Goal: Information Seeking & Learning: Learn about a topic

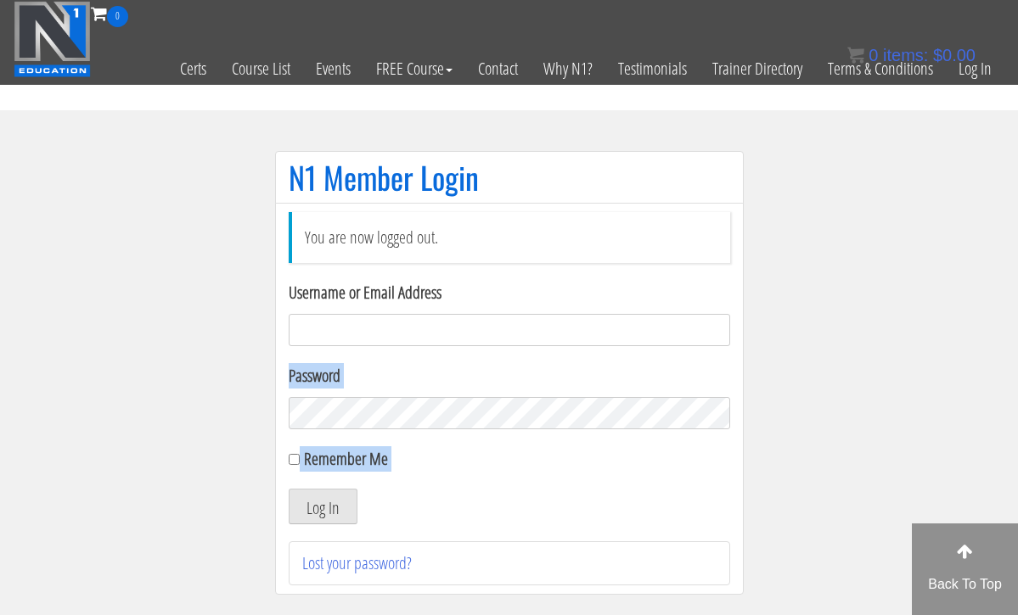
drag, startPoint x: 339, startPoint y: 482, endPoint x: 426, endPoint y: 330, distance: 175.3
click at [426, 330] on form "Username or Email Address Password Remember Me Log In" at bounding box center [509, 402] width 441 height 244
drag, startPoint x: 426, startPoint y: 330, endPoint x: 438, endPoint y: 294, distance: 38.4
click at [438, 289] on div "Username or Email Address" at bounding box center [509, 313] width 441 height 66
type input "[EMAIL_ADDRESS][DOMAIN_NAME]"
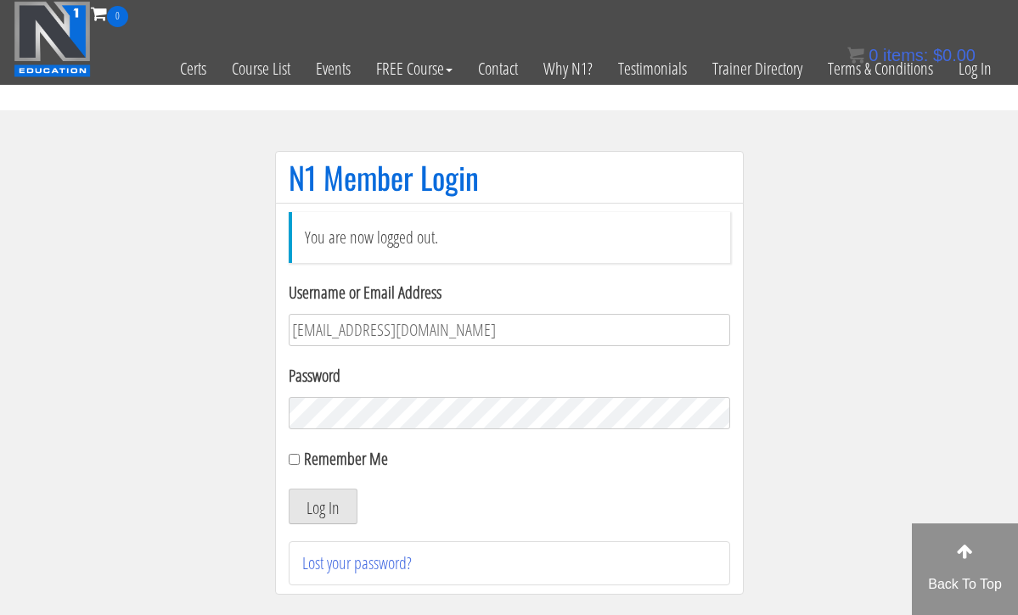
click at [322, 507] on button "Log In" at bounding box center [323, 507] width 69 height 36
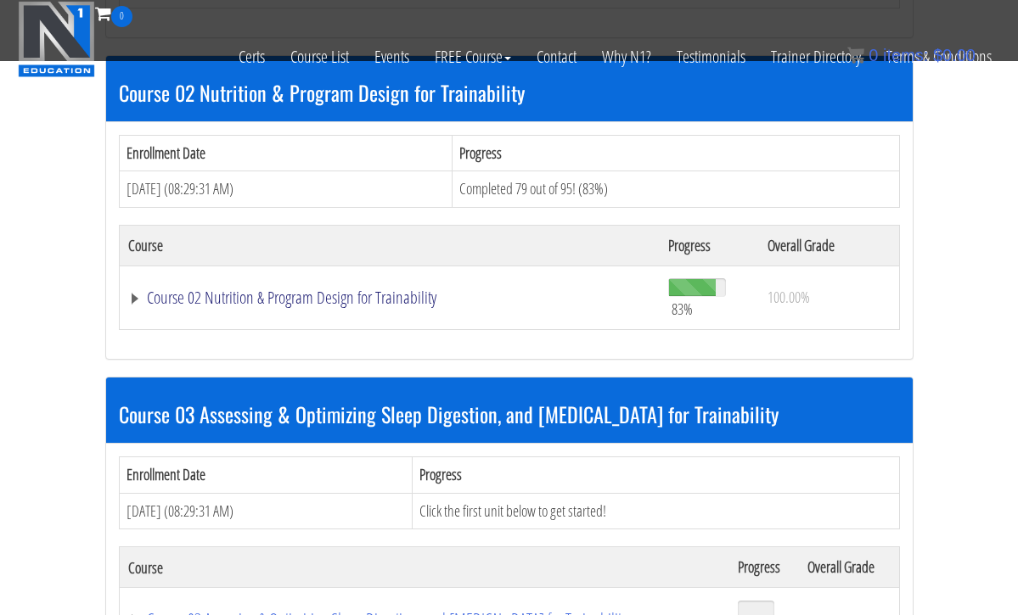
scroll to position [819, 0]
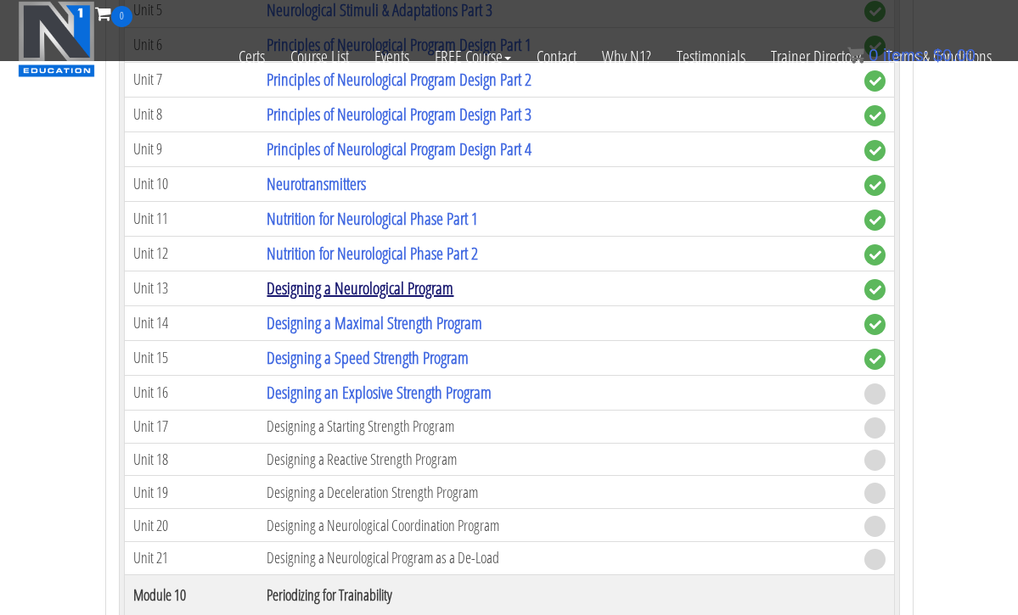
scroll to position [3894, 0]
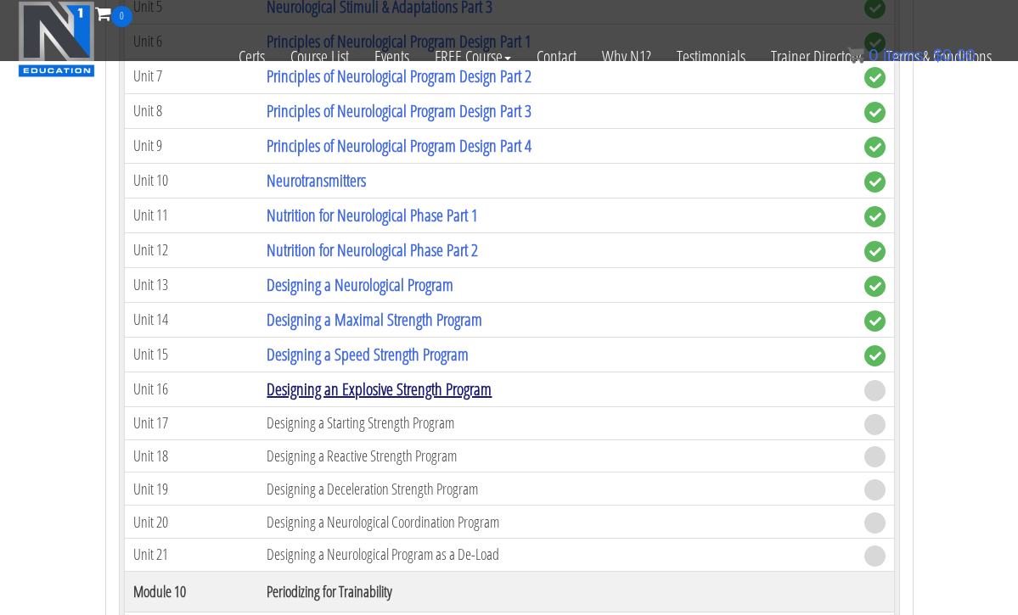
click at [410, 388] on link "Designing an Explosive Strength Program" at bounding box center [378, 389] width 225 height 23
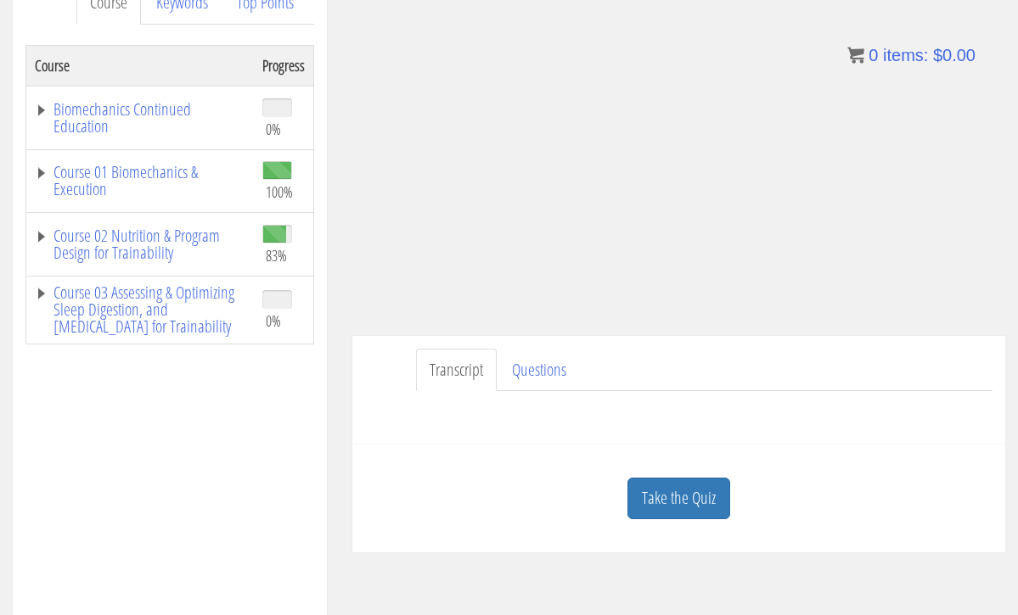
scroll to position [275, 0]
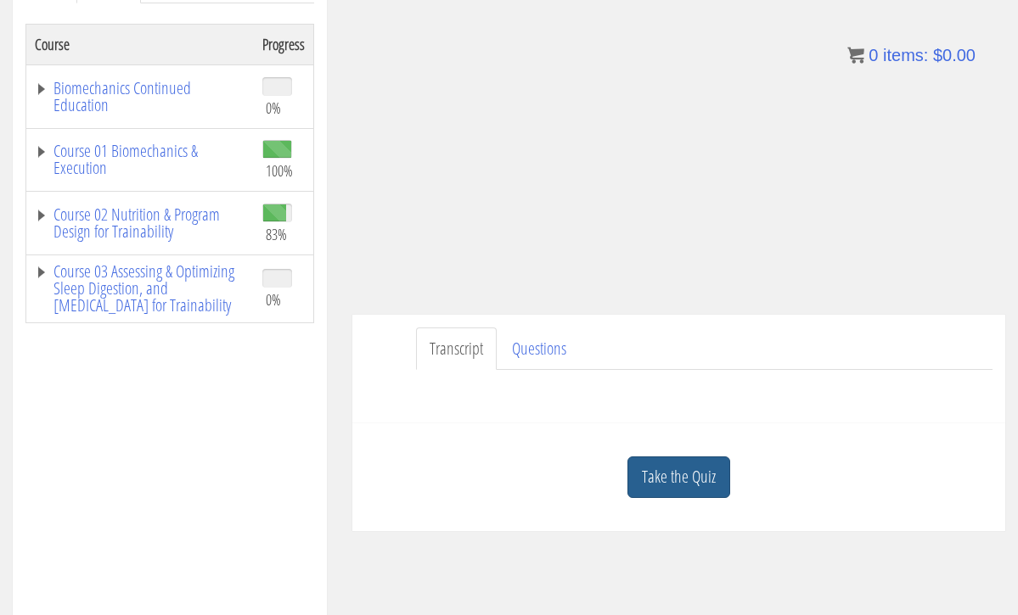
click at [671, 476] on link "Take the Quiz" at bounding box center [678, 478] width 103 height 42
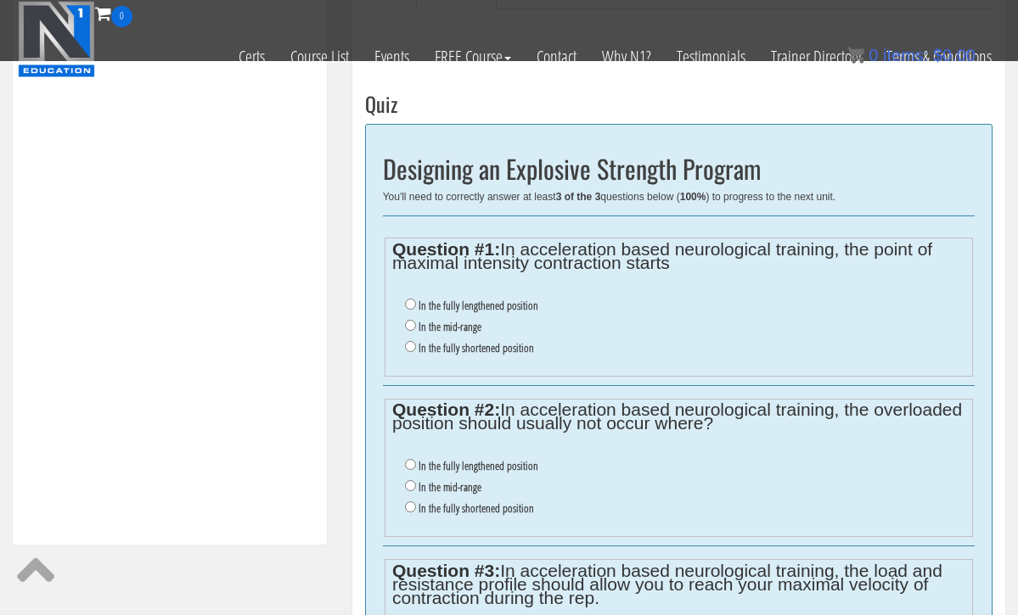
scroll to position [548, 0]
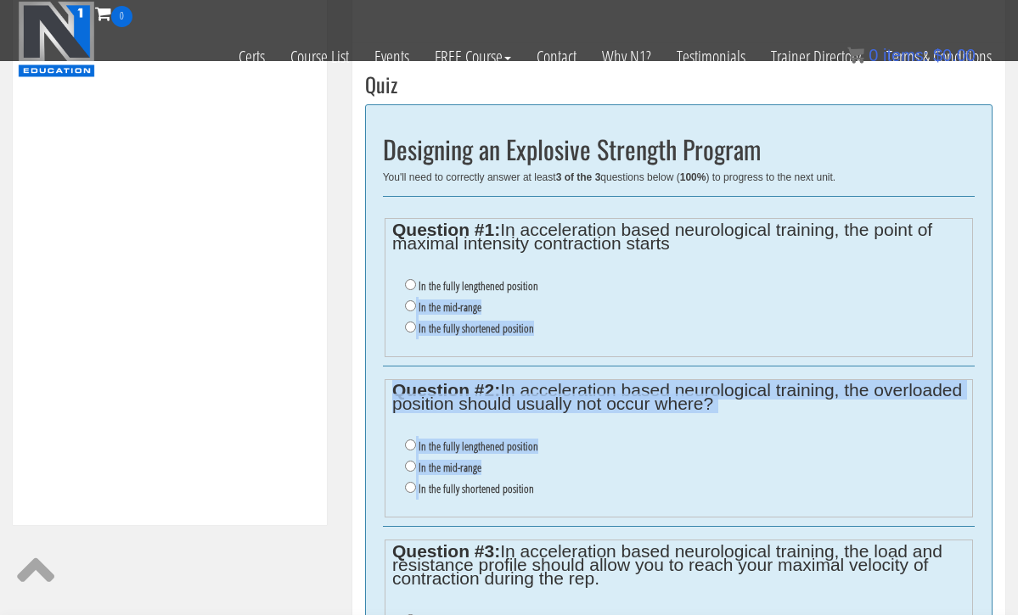
drag, startPoint x: 671, startPoint y: 475, endPoint x: 412, endPoint y: 304, distance: 310.5
click at [412, 304] on div "Designing an Explosive Strength Program You'll need to correctly answer at leas…" at bounding box center [678, 421] width 627 height 634
drag, startPoint x: 412, startPoint y: 304, endPoint x: 433, endPoint y: 294, distance: 22.8
click at [433, 297] on li "In the mid-range" at bounding box center [685, 307] width 560 height 21
click at [410, 304] on input "In the mid-range" at bounding box center [410, 305] width 11 height 11
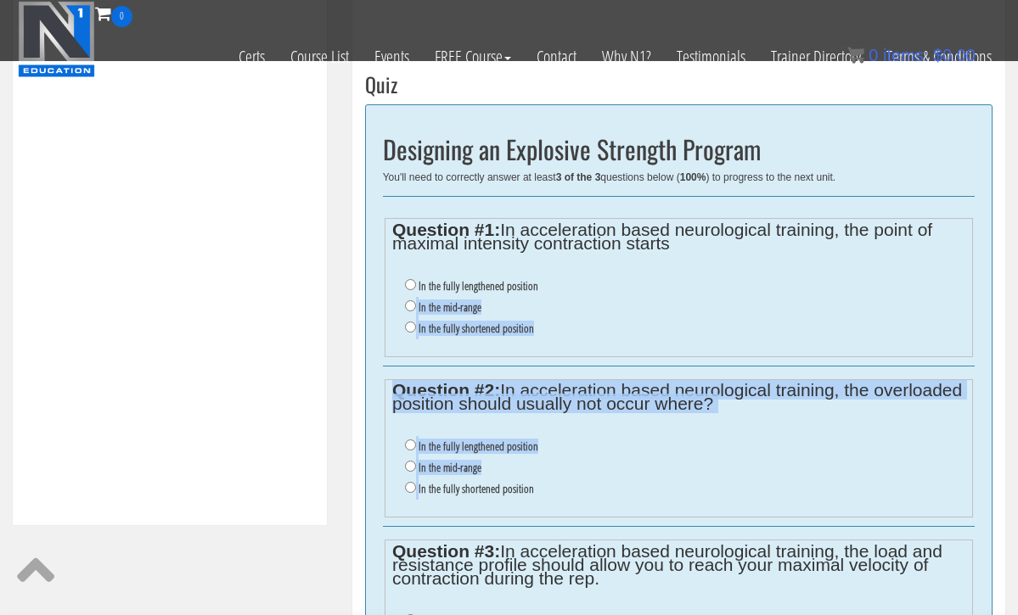
radio input "true"
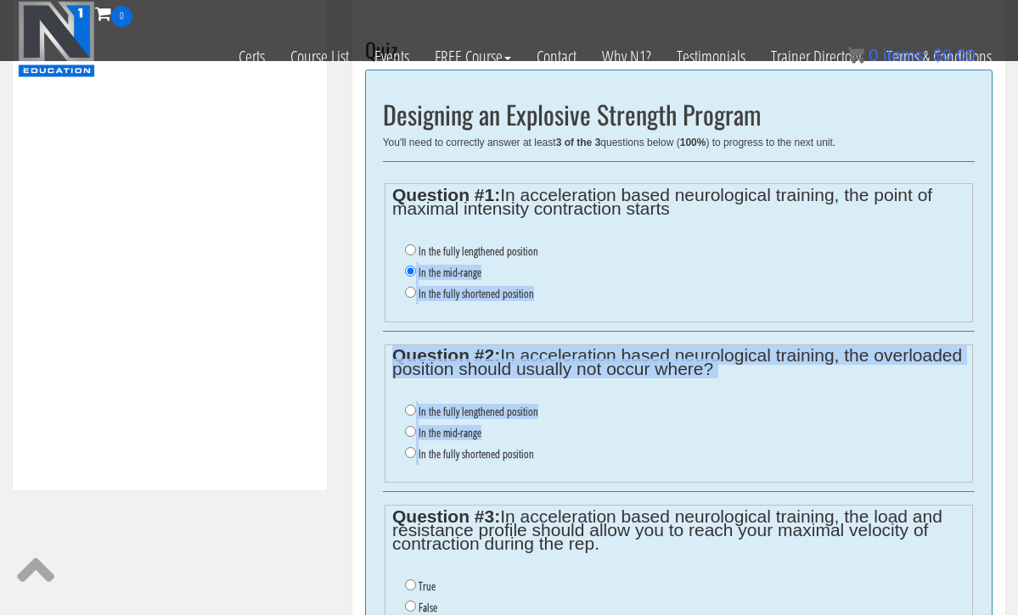
scroll to position [608, 0]
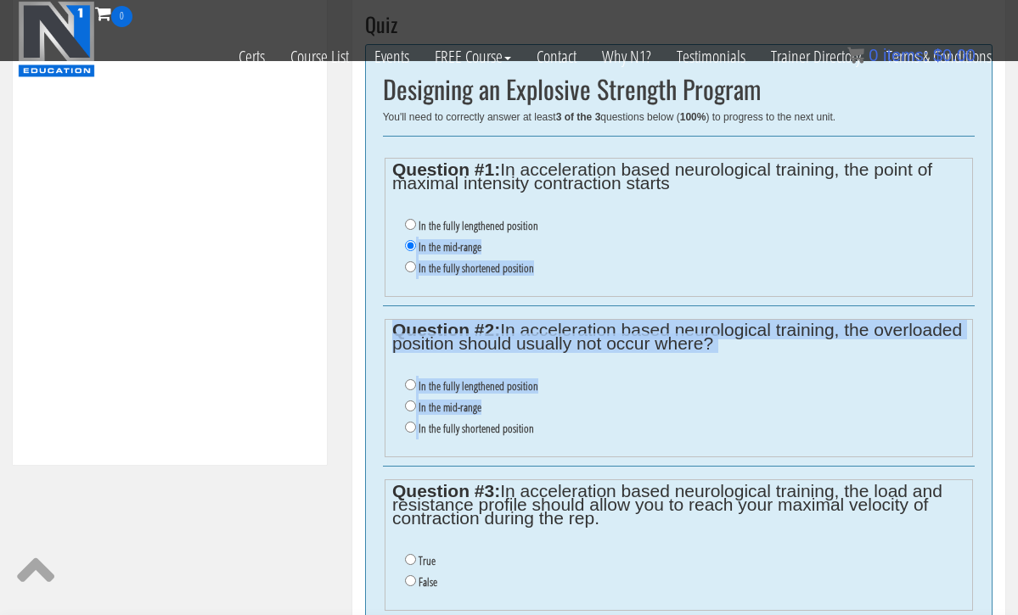
click at [405, 379] on input "In the fully lengthened position" at bounding box center [410, 384] width 11 height 11
radio input "true"
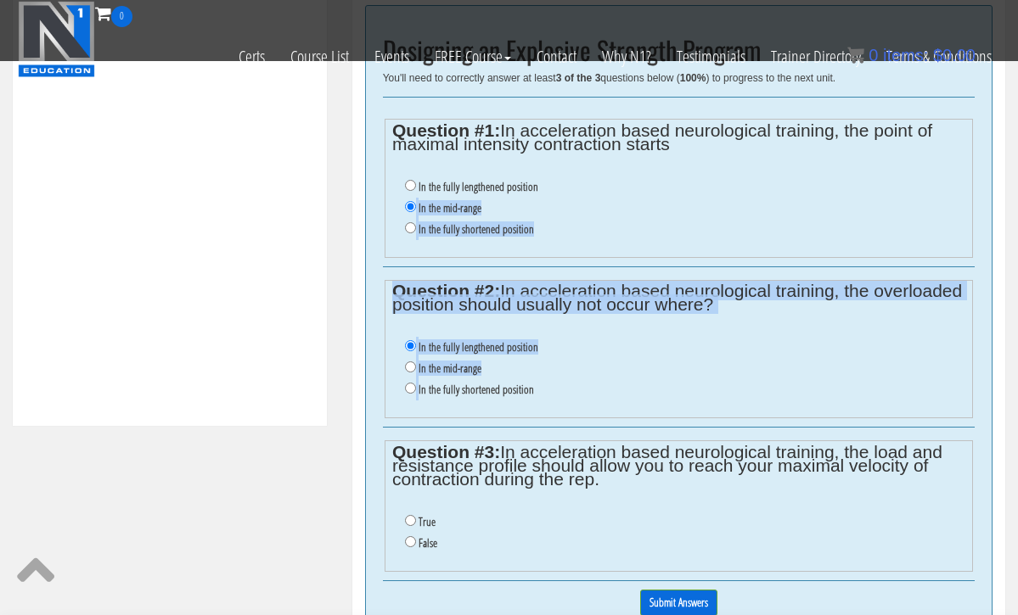
scroll to position [650, 0]
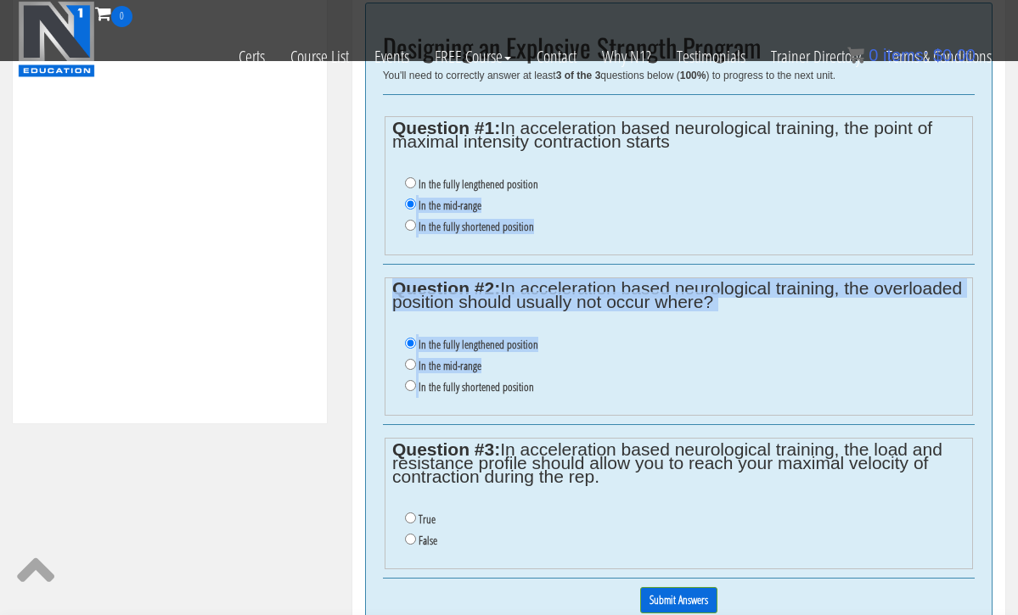
click at [409, 534] on input "False" at bounding box center [410, 539] width 11 height 11
radio input "true"
click at [659, 587] on input "Submit Answers" at bounding box center [678, 600] width 77 height 26
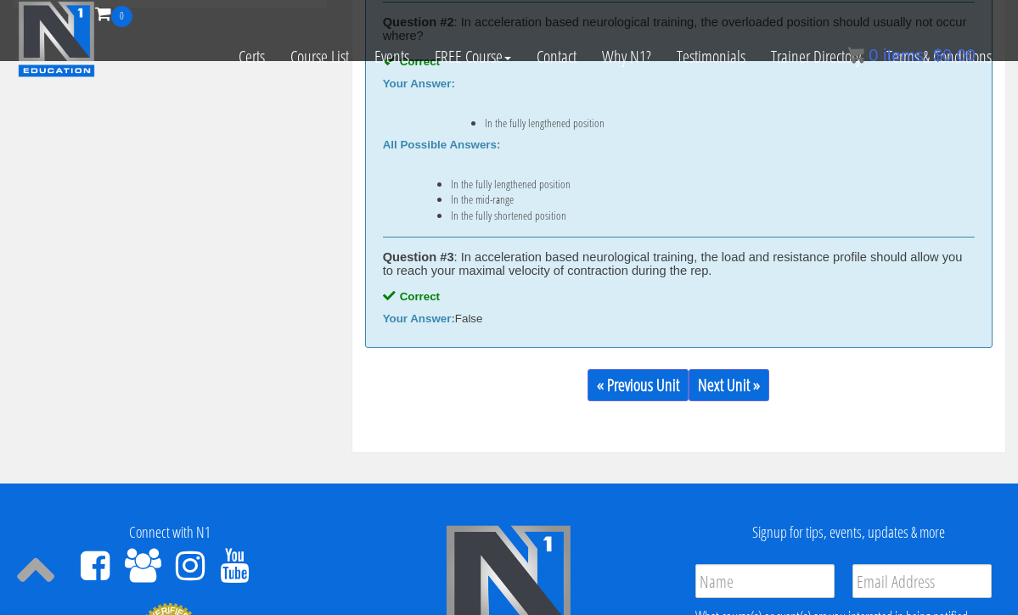
scroll to position [1068, 0]
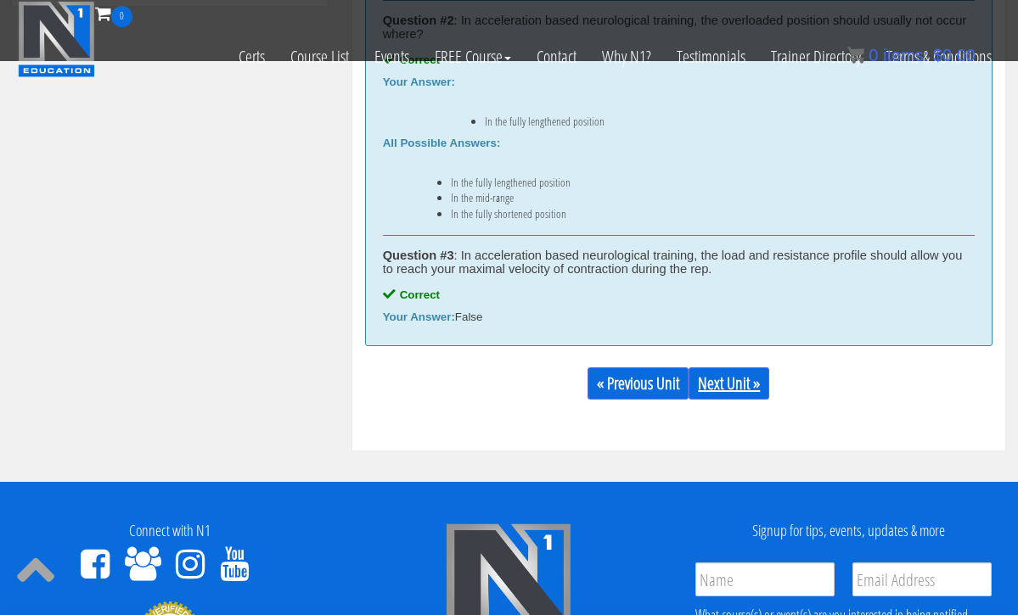
click at [725, 384] on link "Next Unit »" at bounding box center [728, 383] width 81 height 32
click at [724, 385] on link "Next Unit »" at bounding box center [728, 383] width 81 height 32
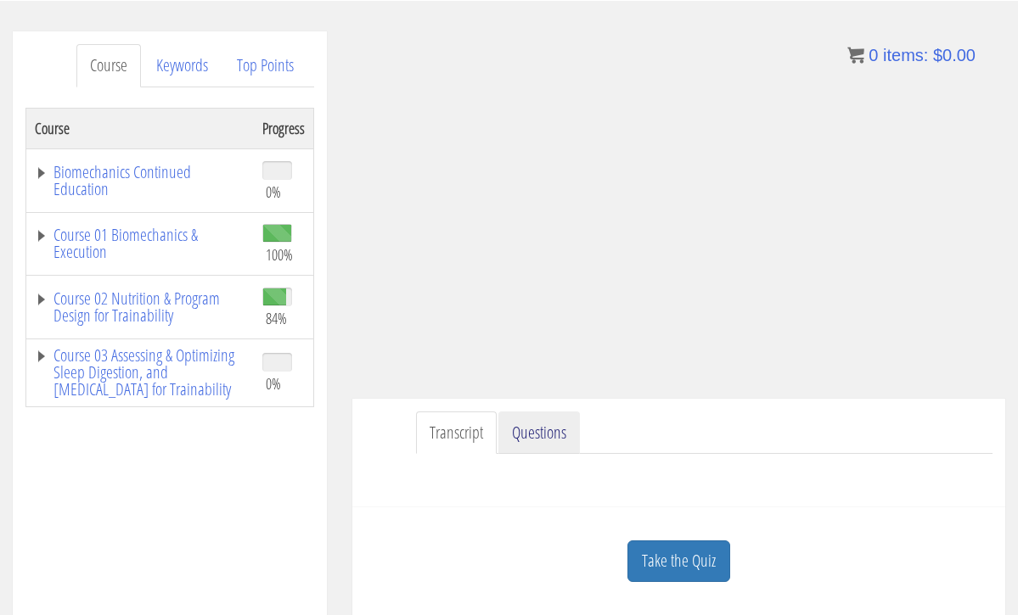
scroll to position [193, 0]
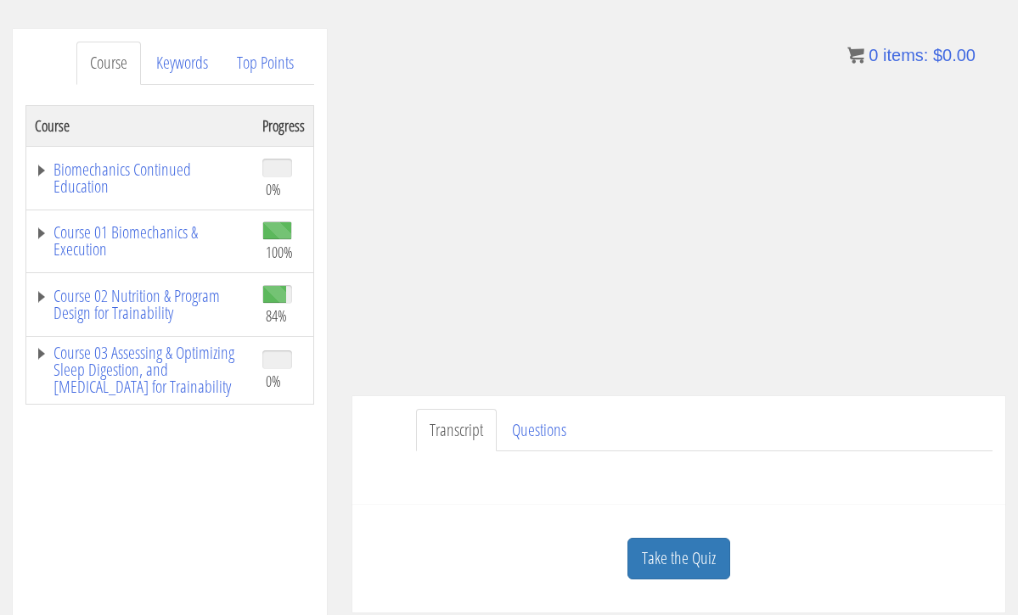
drag, startPoint x: 447, startPoint y: 463, endPoint x: 493, endPoint y: 463, distance: 45.8
click at [453, 463] on div "Have a question on this unit? Please submit it here: Name * First Last Email * *" at bounding box center [678, 471] width 627 height 41
drag, startPoint x: 493, startPoint y: 463, endPoint x: 518, endPoint y: 463, distance: 24.6
click at [507, 463] on div "Have a question on this unit? Please submit it here: Name * First Last Email * *" at bounding box center [678, 471] width 627 height 41
click at [667, 440] on ul "Transcript Questions" at bounding box center [704, 430] width 576 height 43
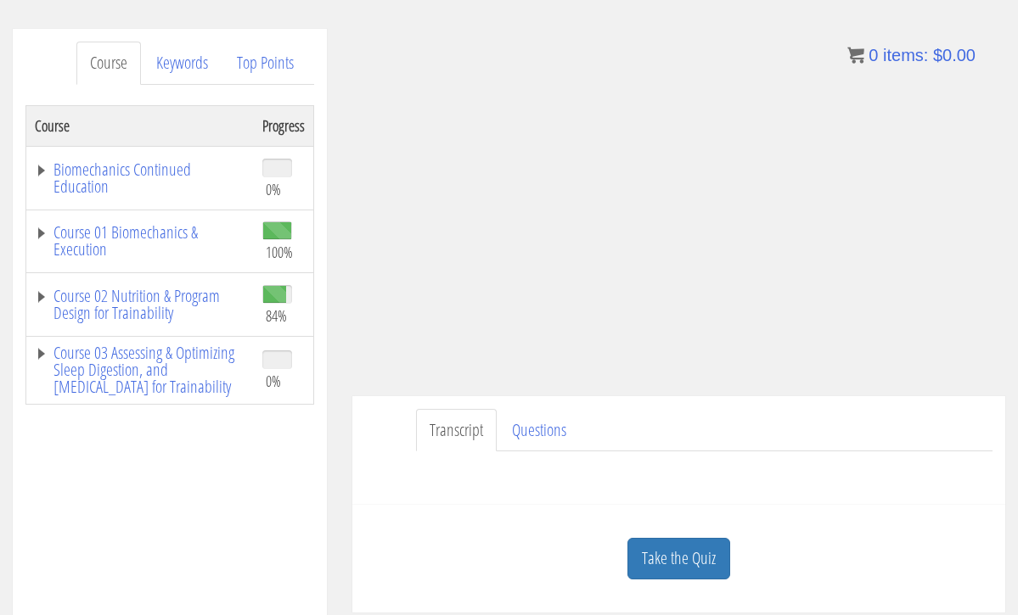
click at [667, 438] on ul "Transcript Questions" at bounding box center [704, 430] width 576 height 43
click at [667, 435] on ul "Transcript Questions" at bounding box center [704, 430] width 576 height 43
click at [667, 437] on ul "Transcript Questions" at bounding box center [704, 430] width 576 height 43
click at [649, 442] on ul "Transcript Questions" at bounding box center [704, 430] width 576 height 43
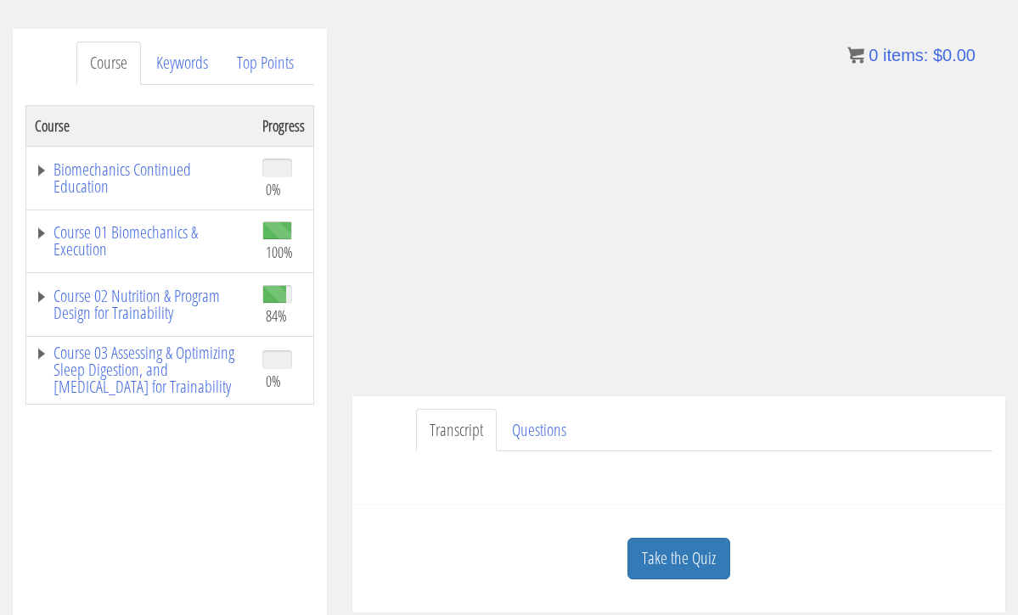
click at [557, 516] on div "Take the Quiz Quiz Designing a Starting Strength Program You'll need to correct…" at bounding box center [678, 559] width 653 height 108
click at [554, 418] on link "Questions" at bounding box center [538, 430] width 81 height 43
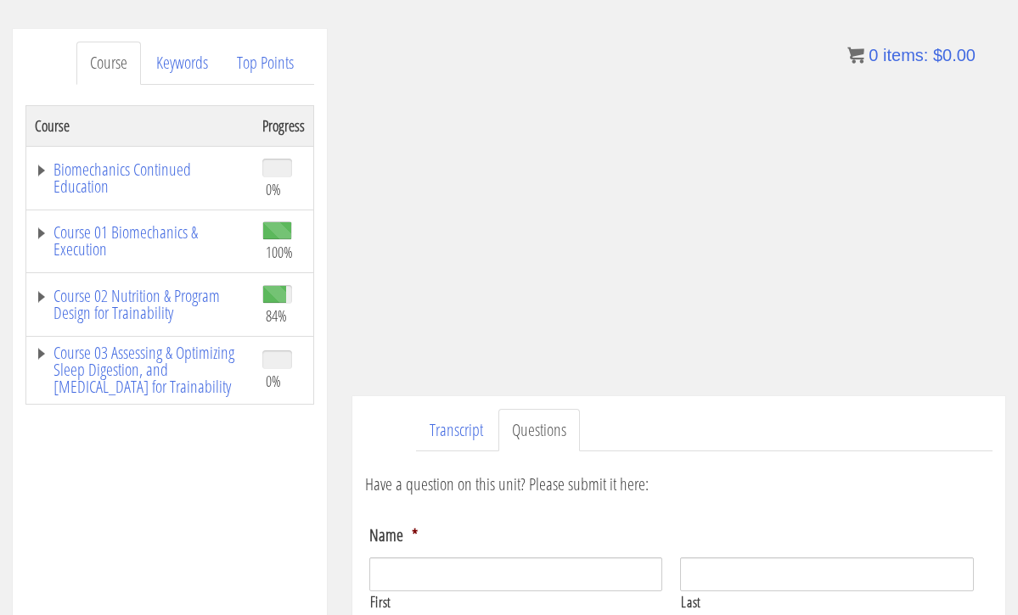
click at [457, 429] on link "Transcript" at bounding box center [456, 430] width 81 height 43
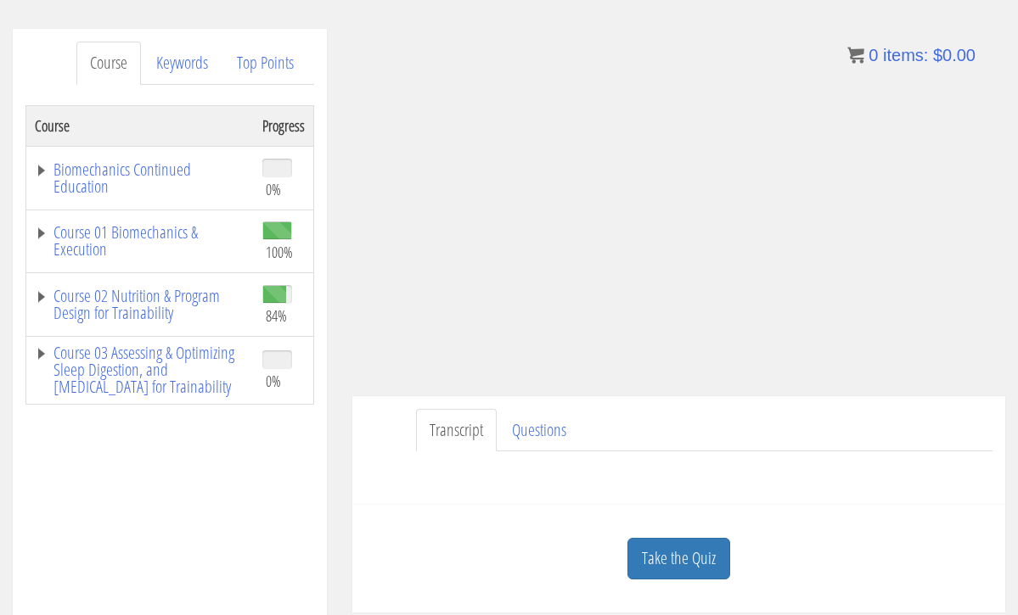
click at [779, 495] on div "Transcript Questions Have a question on this unit? Please submit it here: Name …" at bounding box center [678, 450] width 653 height 109
click at [693, 560] on link "Take the Quiz" at bounding box center [678, 559] width 103 height 42
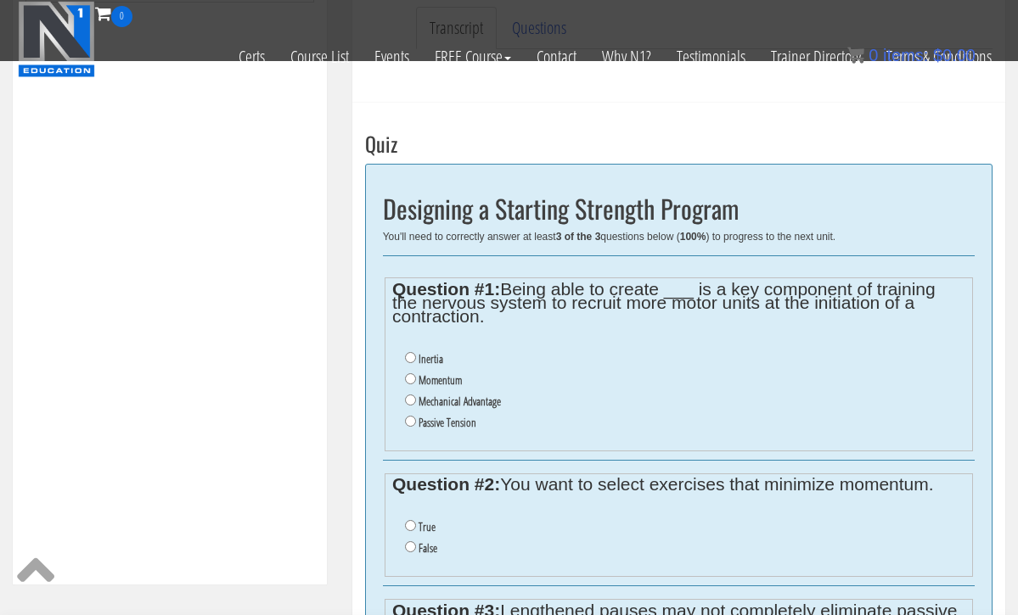
scroll to position [491, 0]
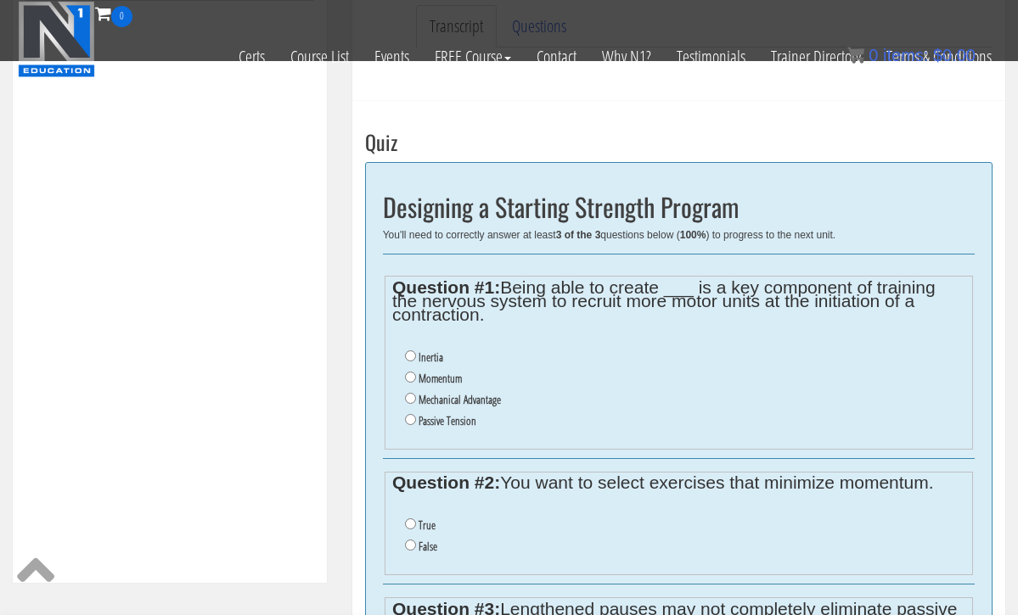
click at [415, 371] on li "Momentum" at bounding box center [685, 378] width 560 height 21
click at [409, 372] on input "Momentum" at bounding box center [410, 377] width 11 height 11
radio input "true"
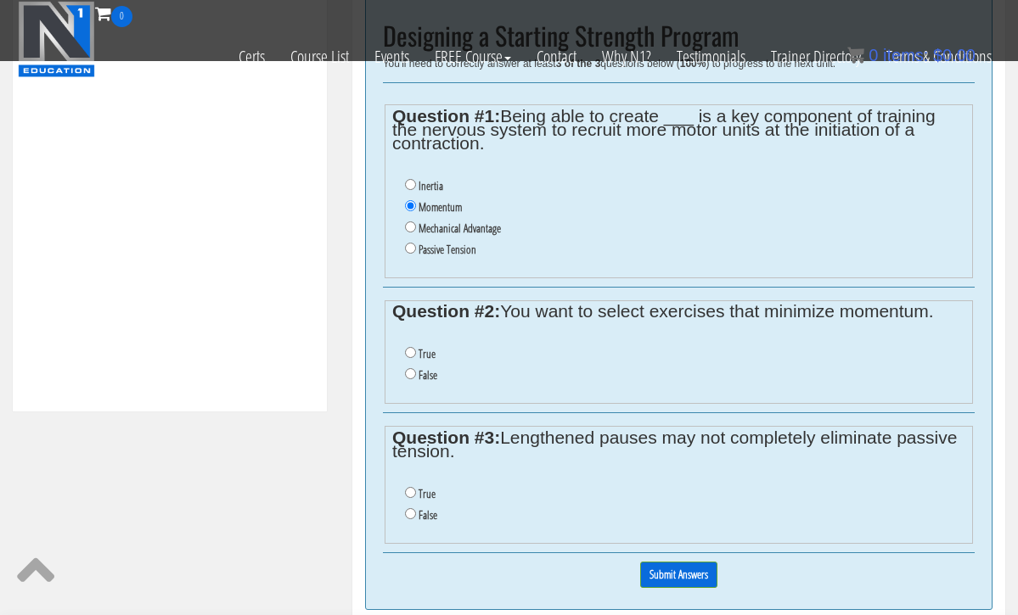
scroll to position [663, 0]
click at [412, 367] on input "False" at bounding box center [410, 372] width 11 height 11
radio input "true"
click at [412, 507] on input "False" at bounding box center [410, 512] width 11 height 11
radio input "true"
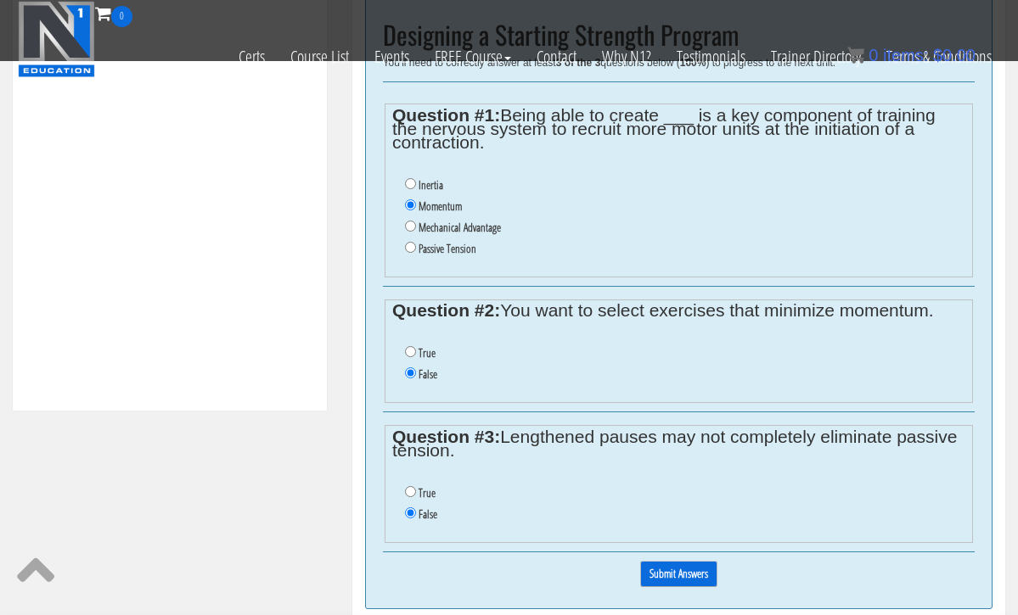
click at [678, 561] on input "Submit Answers" at bounding box center [678, 574] width 77 height 26
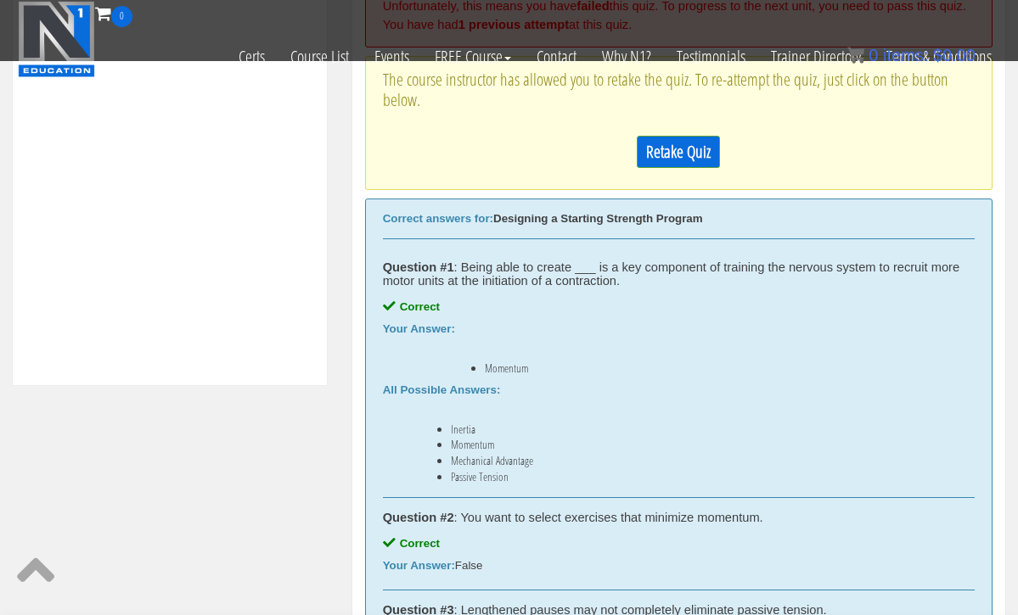
scroll to position [686, 0]
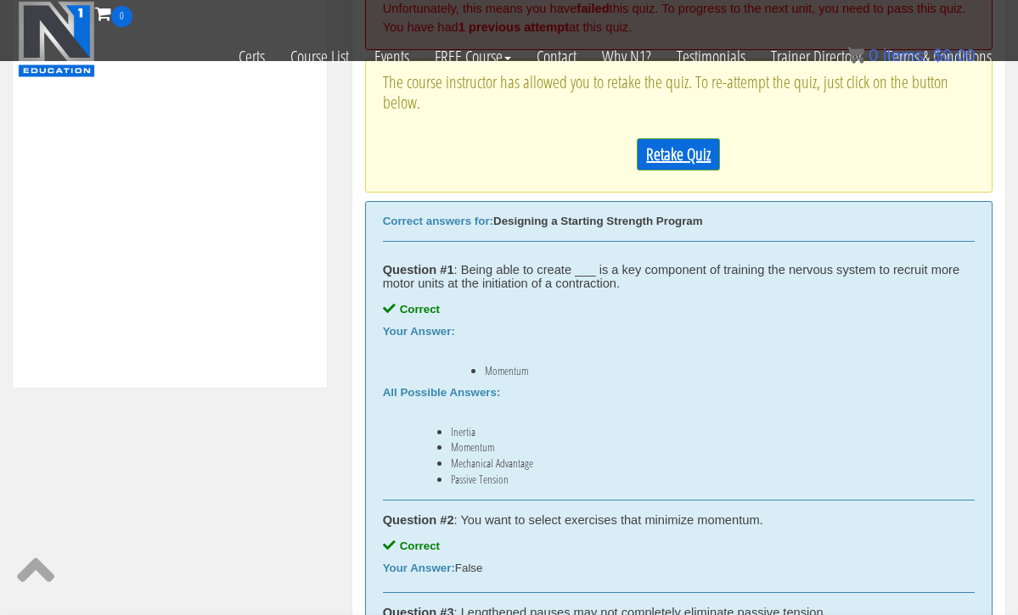
click at [685, 166] on link "Retake Quiz" at bounding box center [677, 154] width 83 height 32
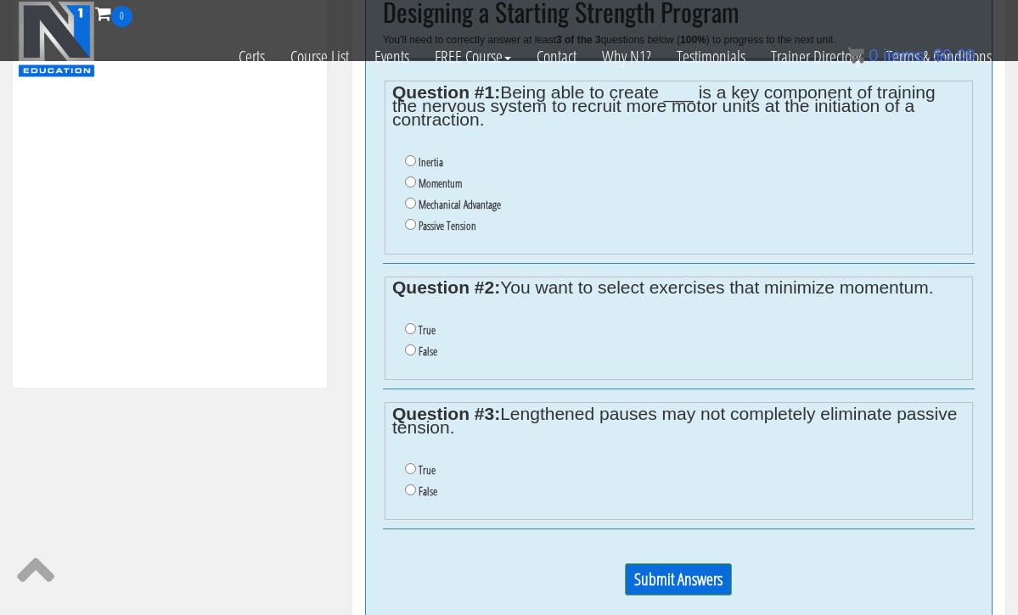
click at [407, 177] on input "Momentum" at bounding box center [410, 182] width 11 height 11
radio input "true"
click at [412, 345] on input "False" at bounding box center [410, 350] width 11 height 11
radio input "true"
click at [410, 463] on input "True" at bounding box center [410, 468] width 11 height 11
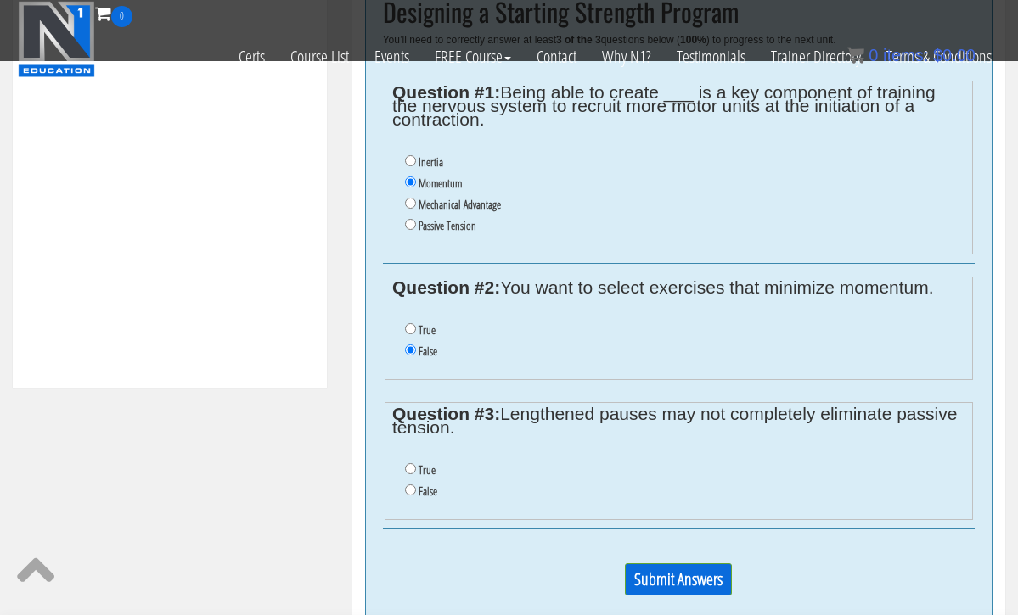
radio input "true"
click at [695, 564] on input "Submit Answers" at bounding box center [678, 580] width 107 height 32
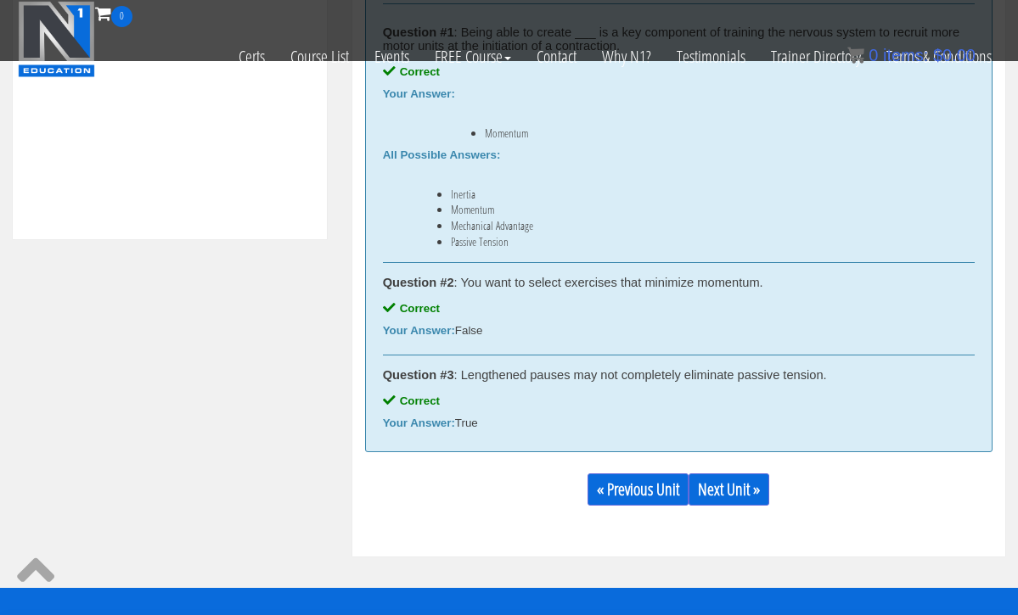
scroll to position [836, 0]
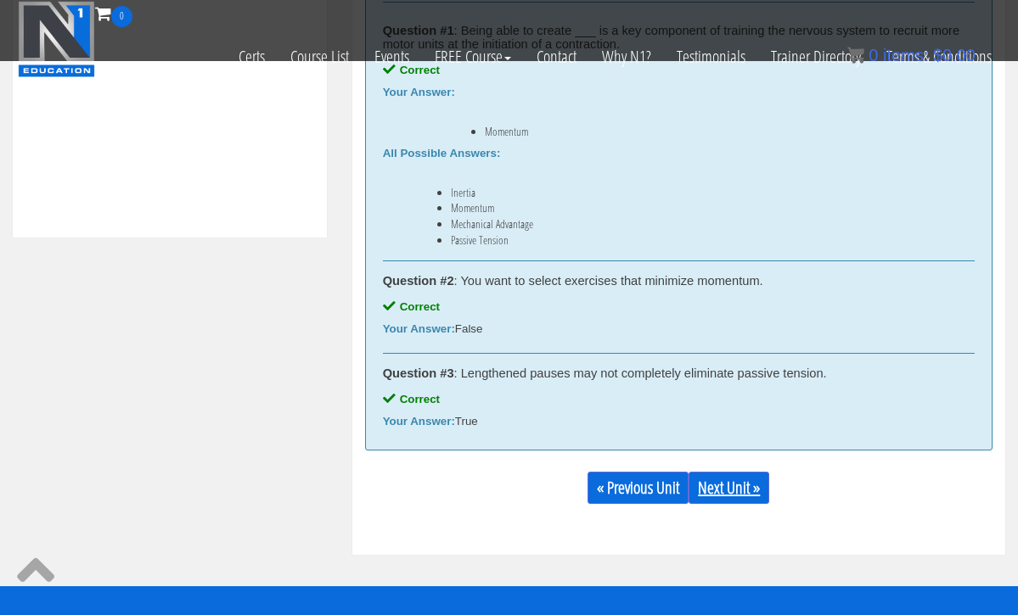
click at [749, 492] on link "Next Unit »" at bounding box center [728, 488] width 81 height 32
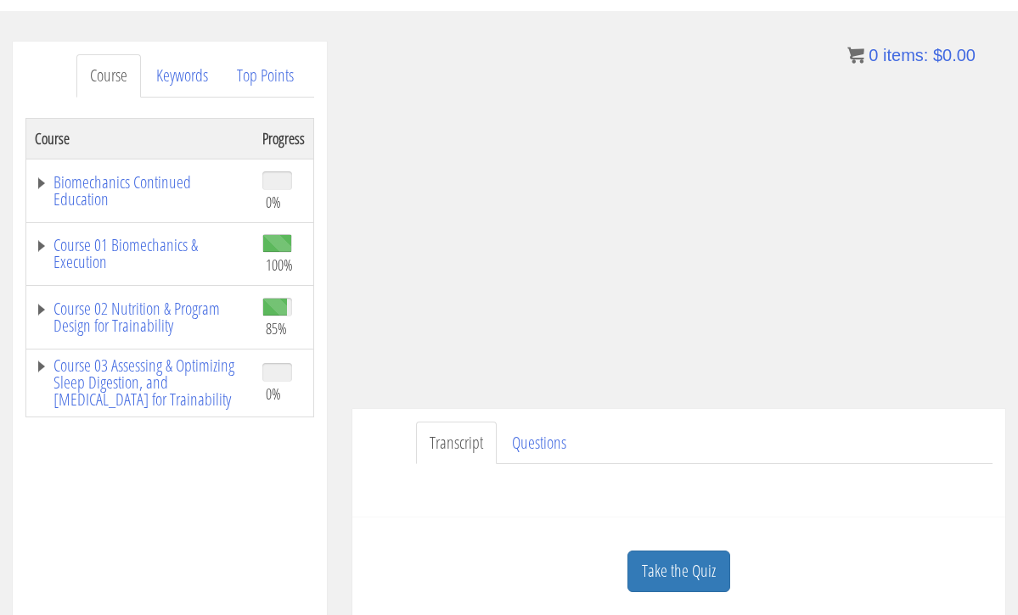
scroll to position [182, 0]
click at [698, 575] on link "Take the Quiz" at bounding box center [678, 571] width 103 height 42
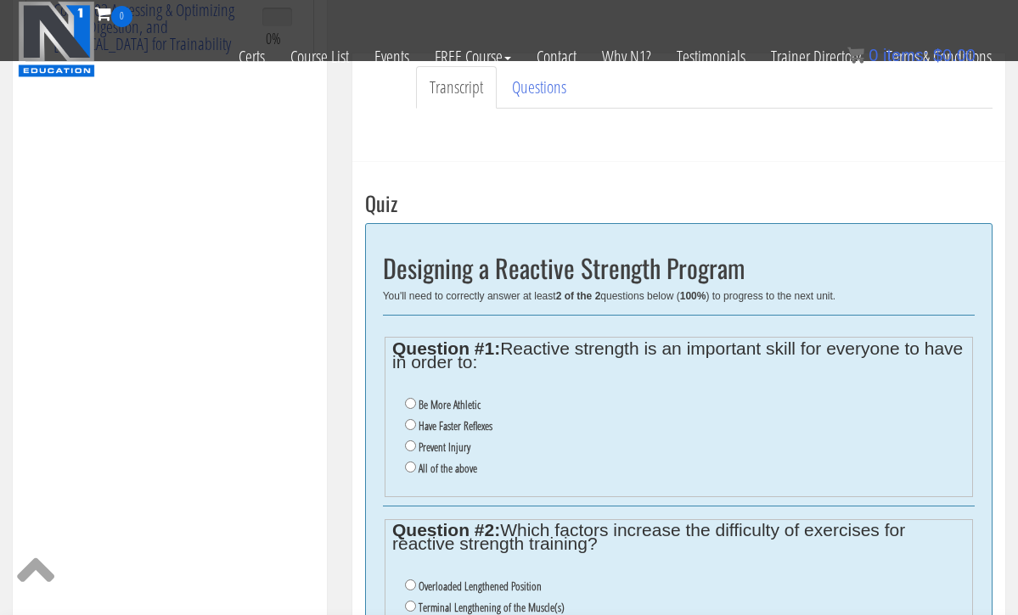
scroll to position [430, 0]
click at [409, 461] on input "All of the above" at bounding box center [410, 466] width 11 height 11
radio input "true"
click at [409, 461] on input "All of the above" at bounding box center [410, 466] width 11 height 11
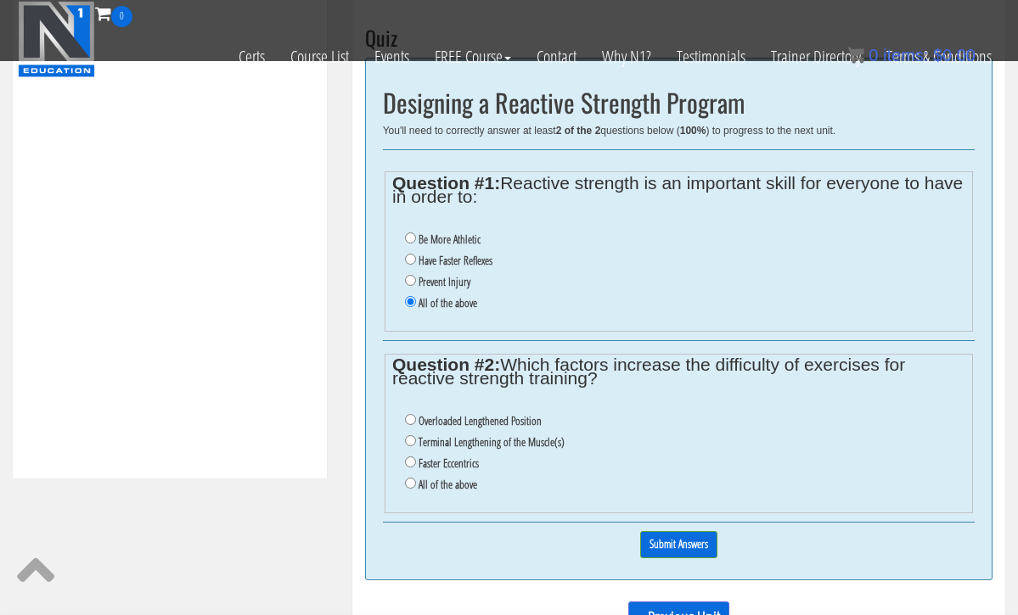
scroll to position [598, 0]
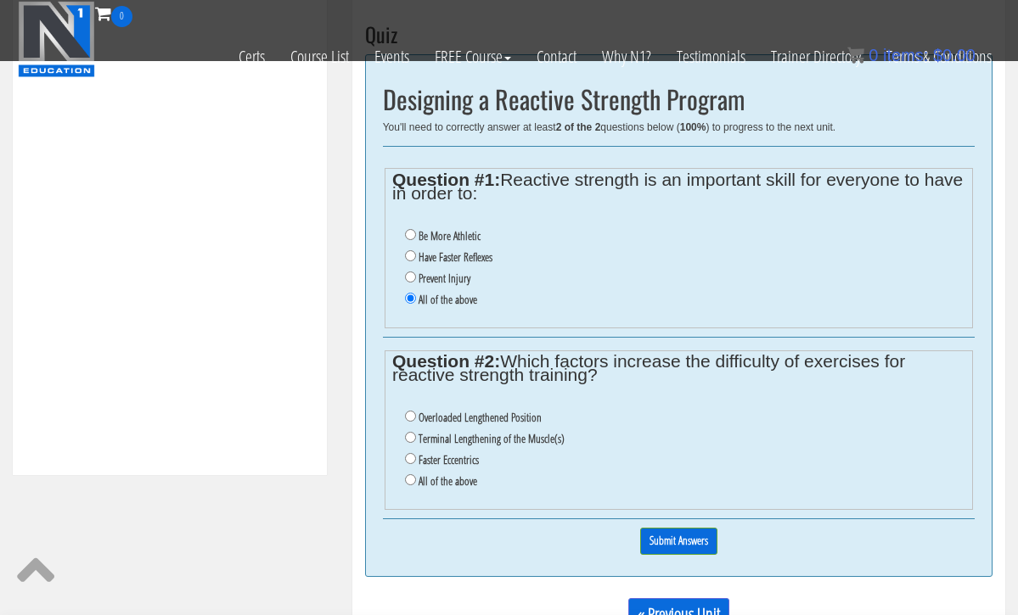
click at [408, 471] on li "All of the above" at bounding box center [685, 481] width 560 height 21
click at [408, 474] on input "All of the above" at bounding box center [410, 479] width 11 height 11
radio input "true"
click at [699, 528] on input "Submit Answers" at bounding box center [678, 541] width 77 height 26
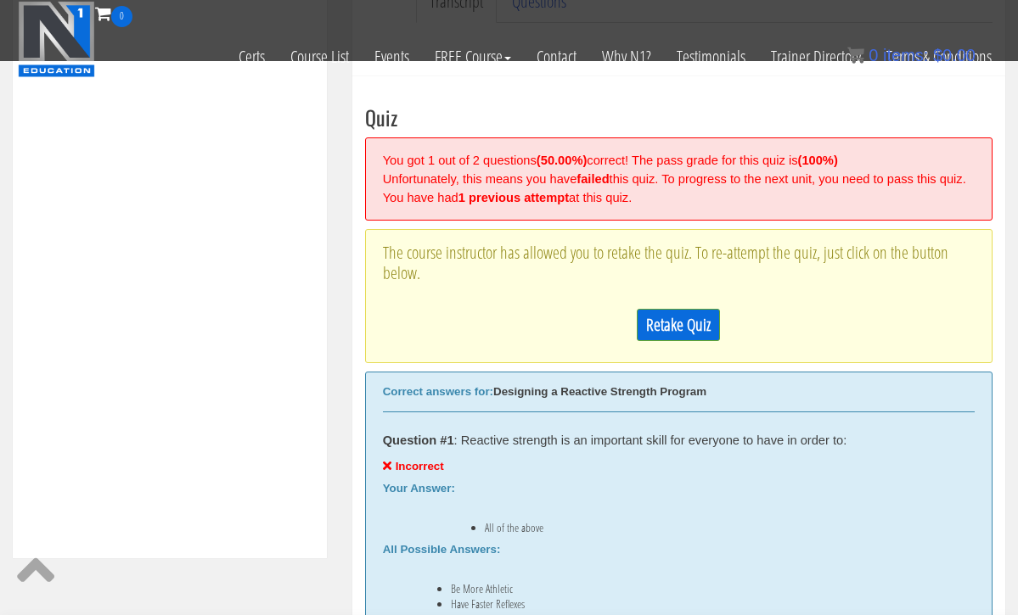
scroll to position [500, 0]
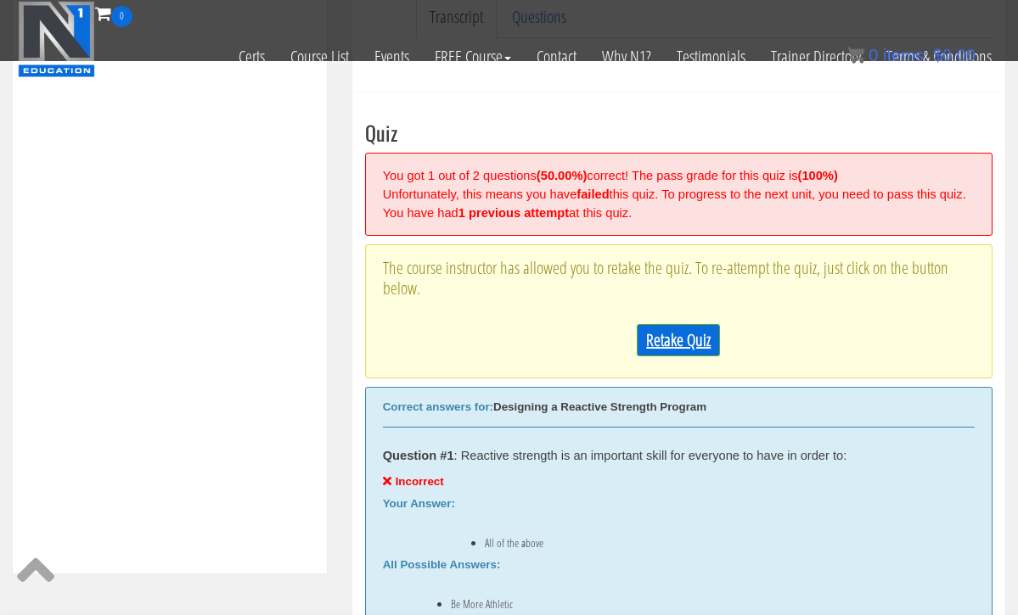
click at [656, 354] on link "Retake Quiz" at bounding box center [677, 340] width 83 height 32
click at [0, 0] on div at bounding box center [0, 0] width 0 height 0
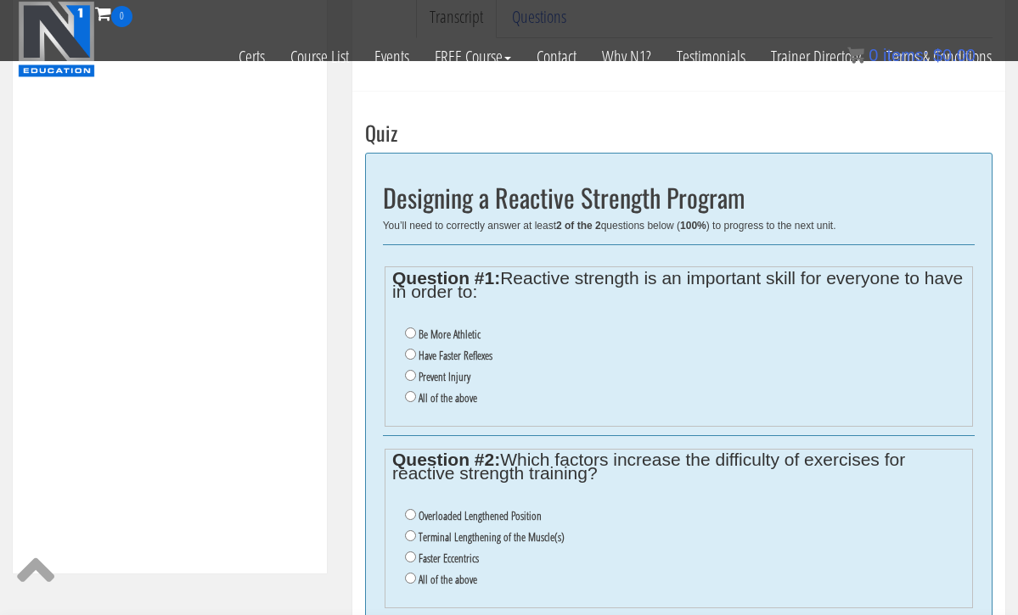
click at [406, 370] on input "Prevent Injury" at bounding box center [410, 375] width 11 height 11
radio input "true"
click at [406, 573] on input "All of the above" at bounding box center [410, 578] width 11 height 11
radio input "true"
click at [406, 573] on input "All of the above" at bounding box center [410, 578] width 11 height 11
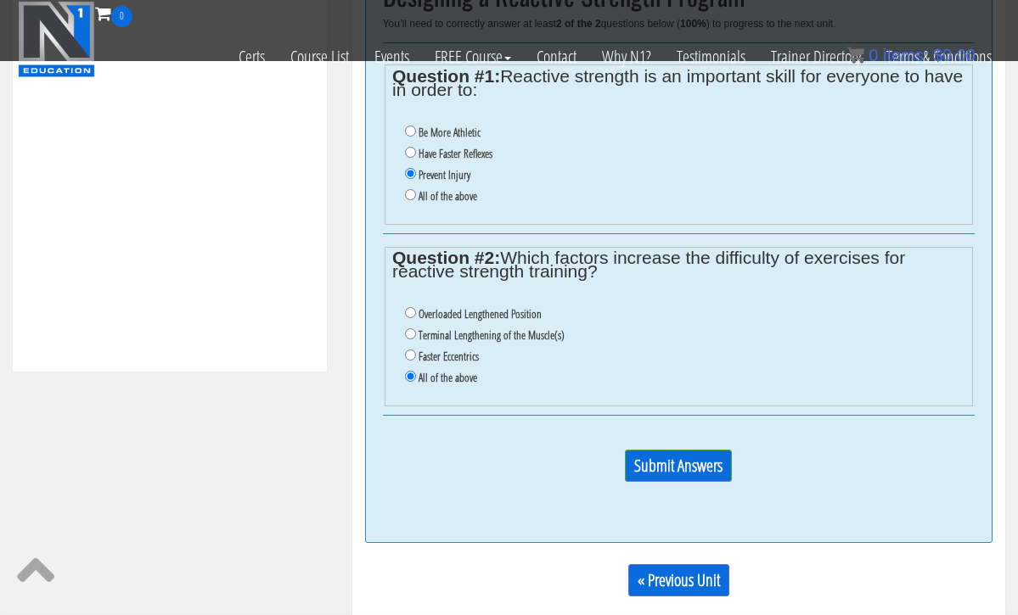
scroll to position [721, 0]
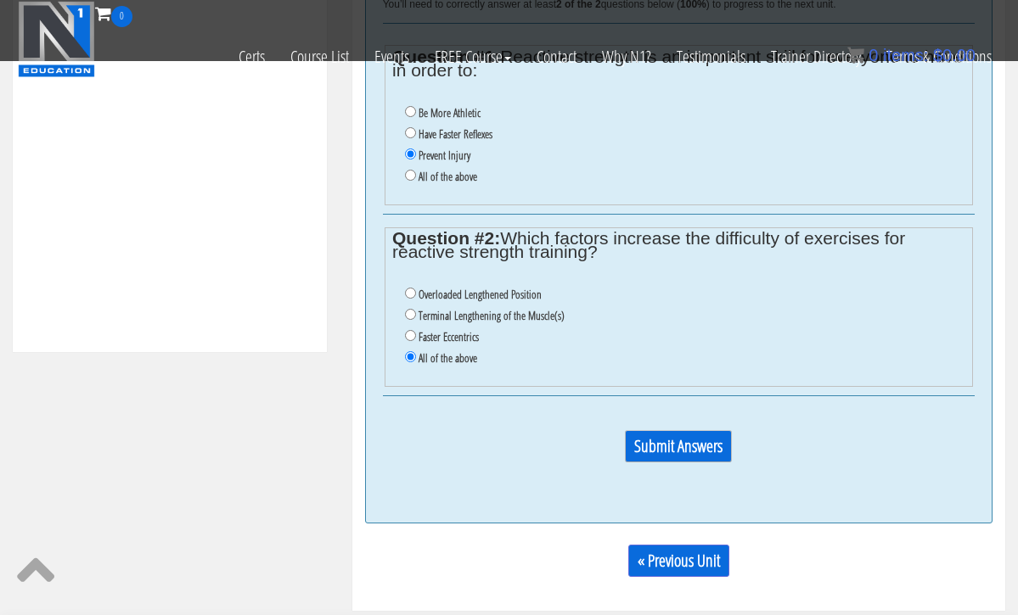
click at [650, 430] on input "Submit Answers" at bounding box center [678, 446] width 107 height 32
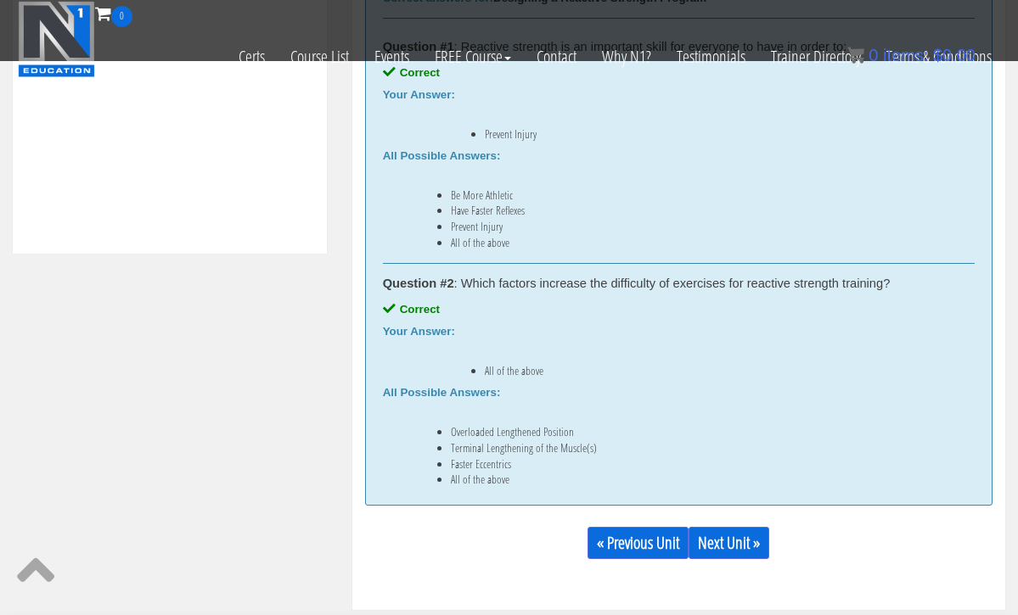
scroll to position [831, 0]
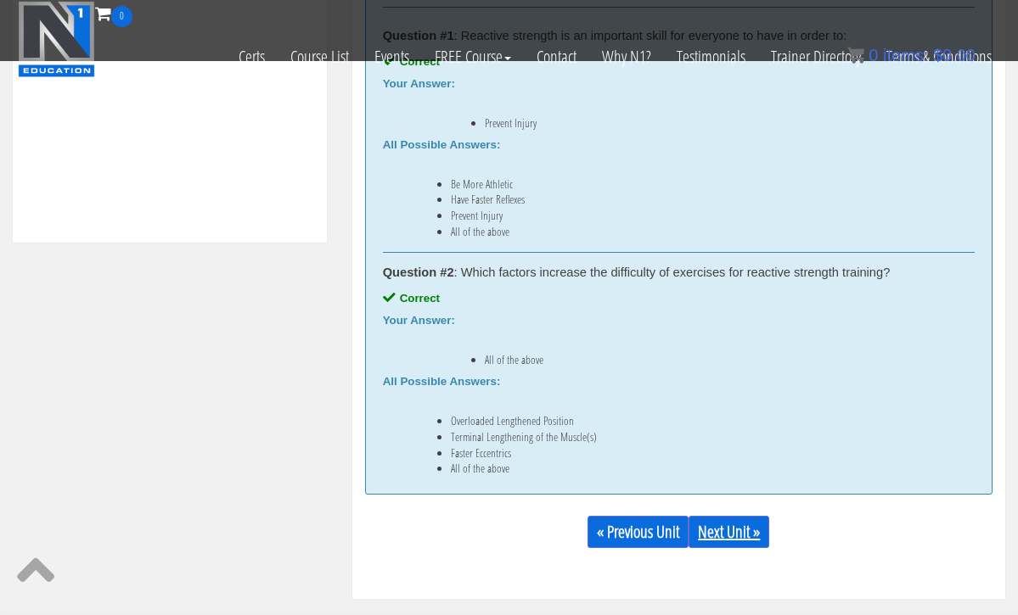
click at [737, 524] on link "Next Unit »" at bounding box center [728, 532] width 81 height 32
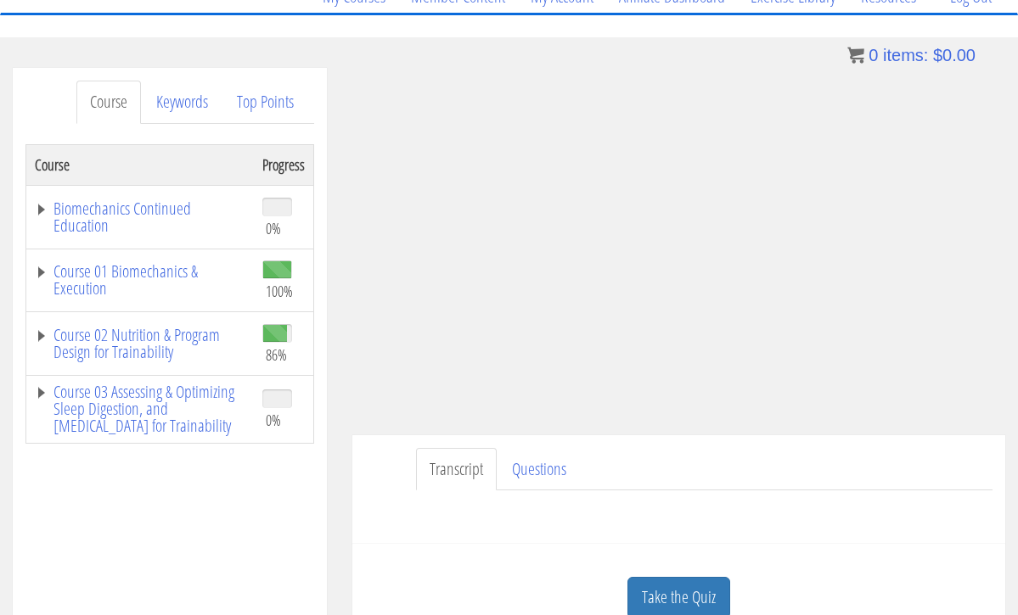
scroll to position [161, 0]
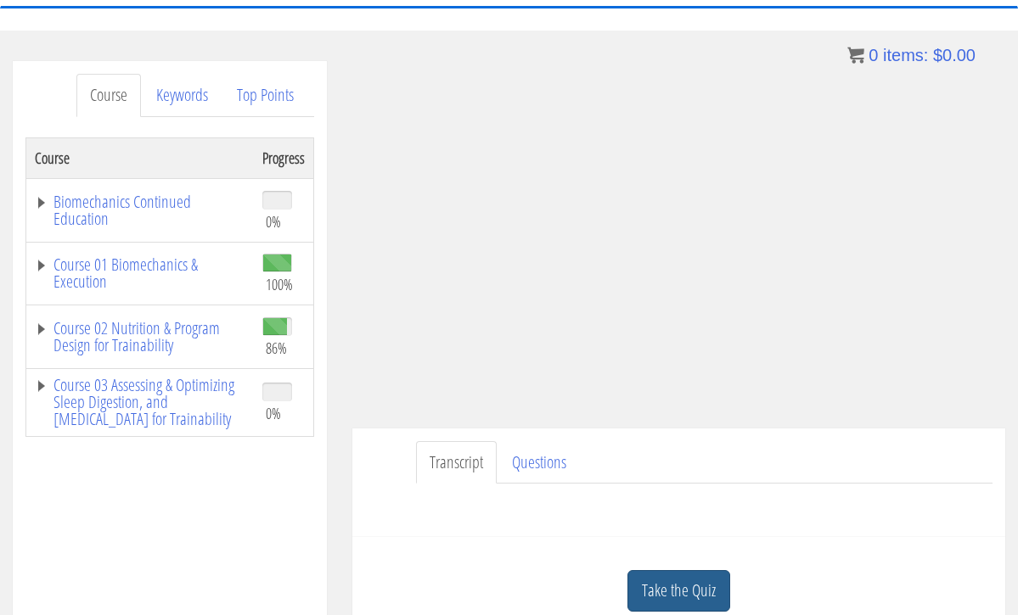
click at [664, 581] on link "Take the Quiz" at bounding box center [678, 591] width 103 height 42
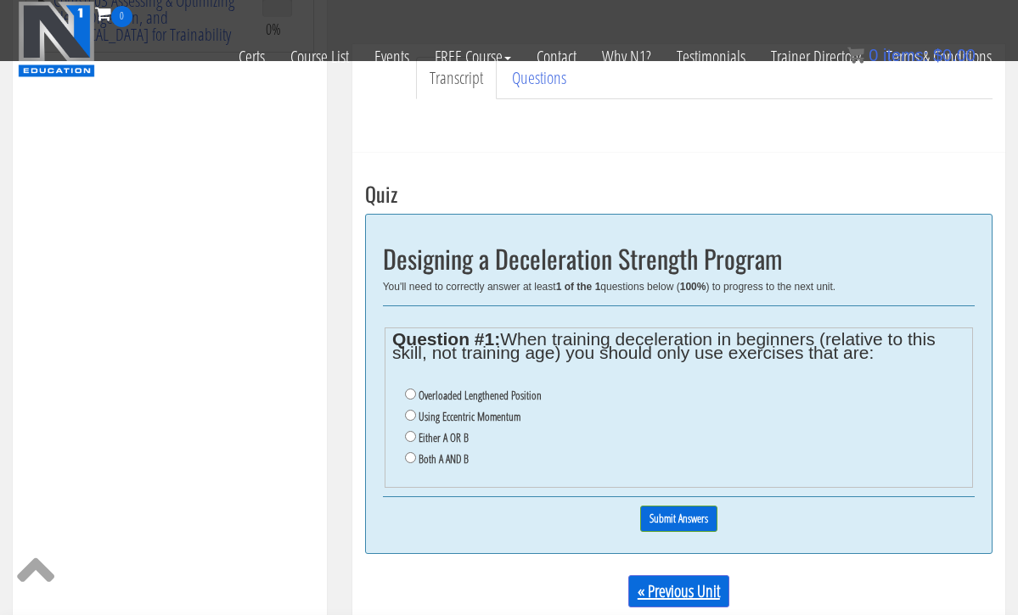
scroll to position [440, 0]
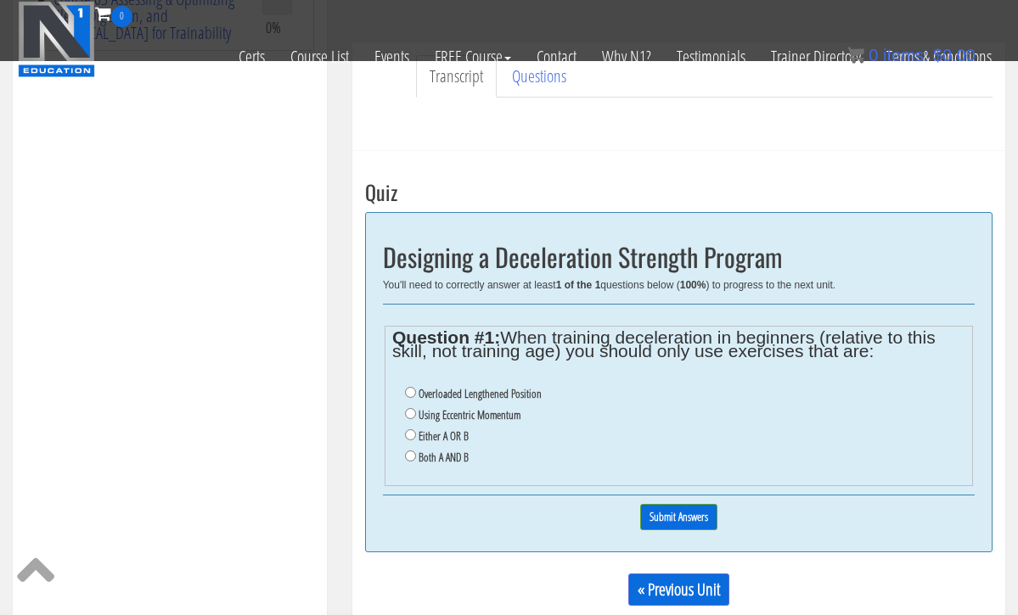
click at [409, 390] on input "Overloaded Lengthened Position" at bounding box center [410, 392] width 11 height 11
radio input "true"
click at [702, 507] on input "Submit Answers" at bounding box center [678, 517] width 77 height 26
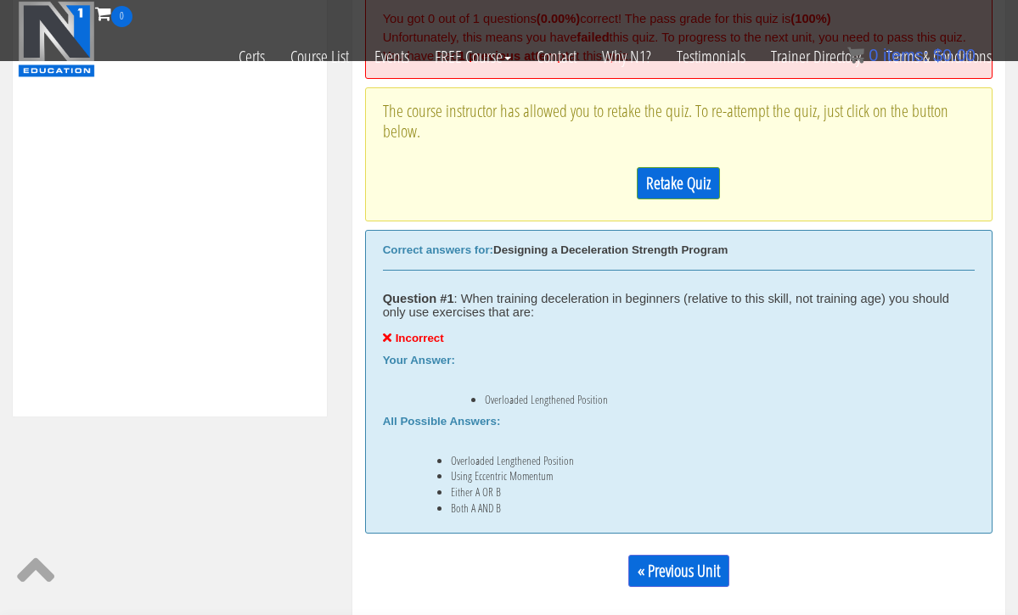
scroll to position [660, 0]
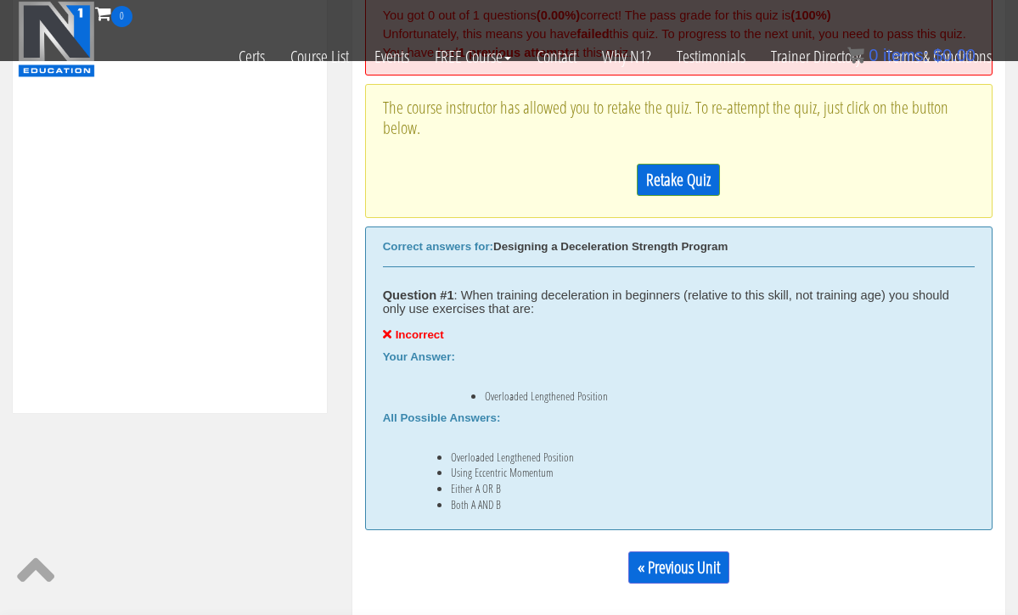
click at [451, 512] on li "Both A AND B" at bounding box center [696, 505] width 490 height 14
click at [680, 191] on link "Retake Quiz" at bounding box center [677, 180] width 83 height 32
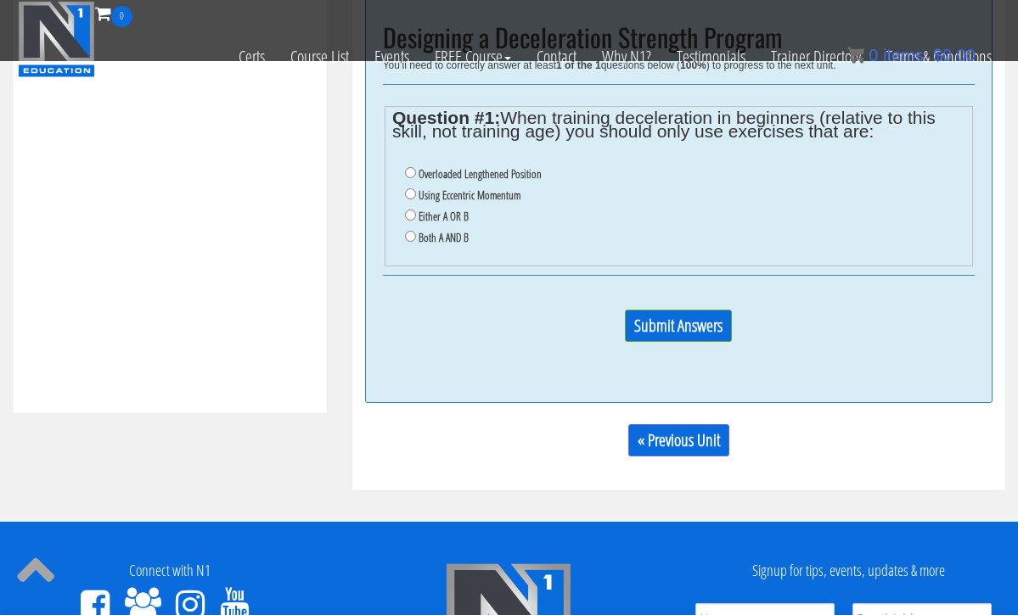
click at [412, 231] on input "Both A AND B" at bounding box center [410, 236] width 11 height 11
radio input "true"
click at [647, 317] on input "Submit Answers" at bounding box center [678, 326] width 107 height 32
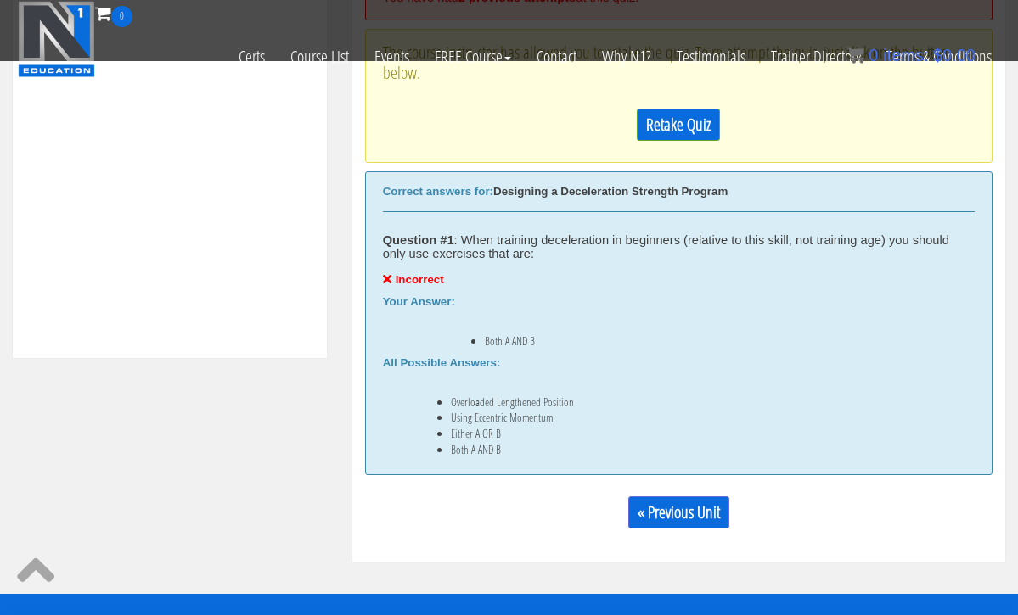
scroll to position [715, 0]
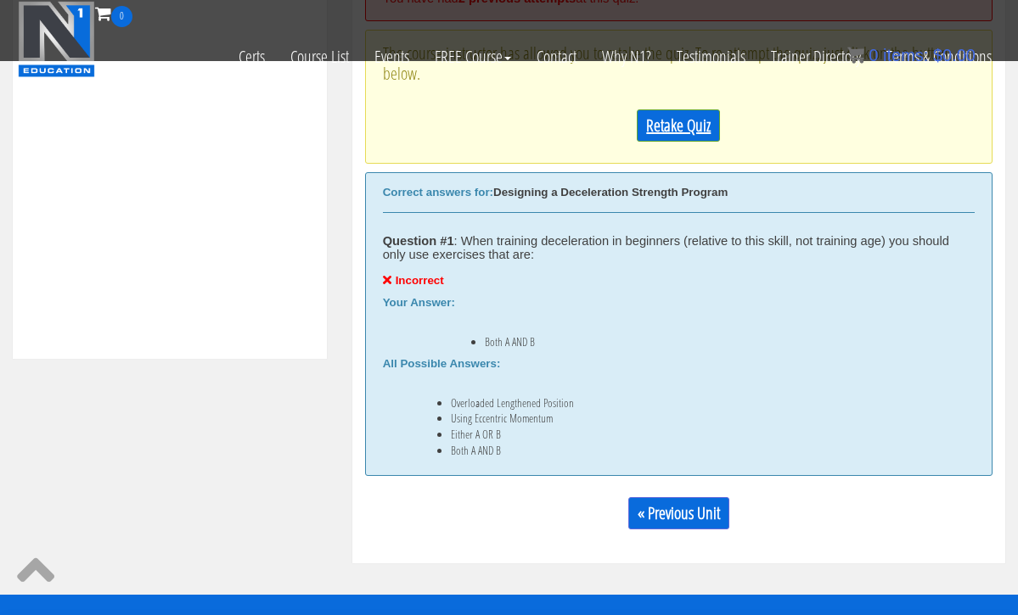
click at [666, 137] on link "Retake Quiz" at bounding box center [677, 125] width 83 height 32
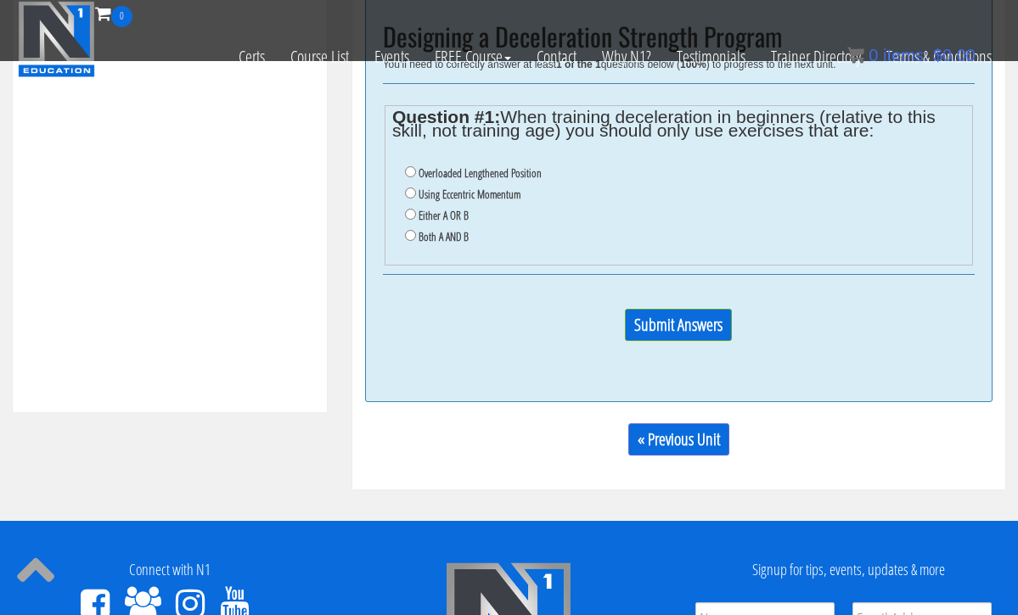
scroll to position [661, 0]
click at [408, 191] on input "Using Eccentric Momentum" at bounding box center [410, 193] width 11 height 11
radio input "true"
click at [410, 209] on input "Either A OR B" at bounding box center [410, 214] width 11 height 11
radio input "true"
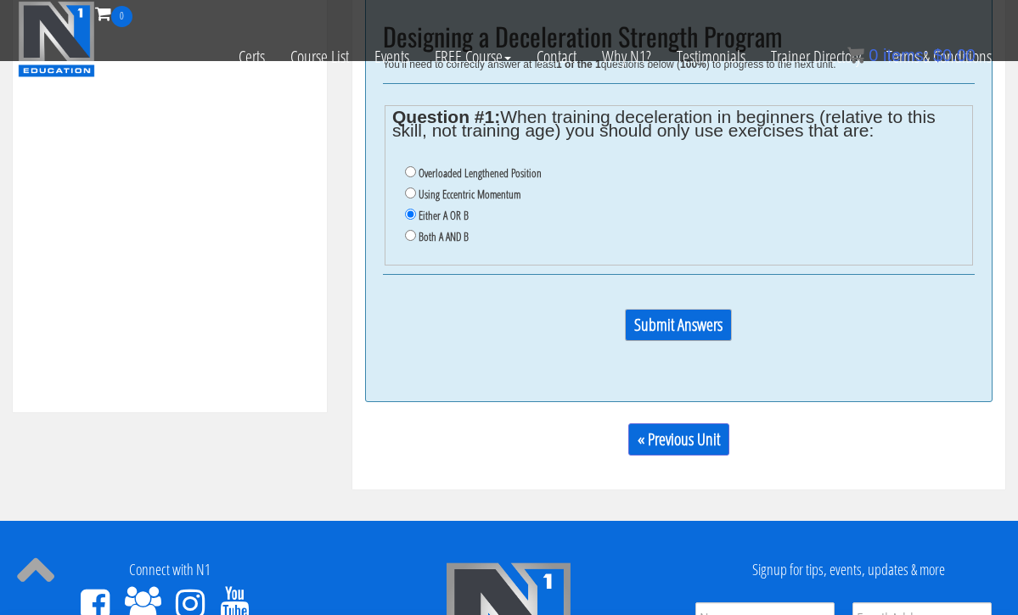
click at [639, 321] on input "Submit Answers" at bounding box center [678, 325] width 107 height 32
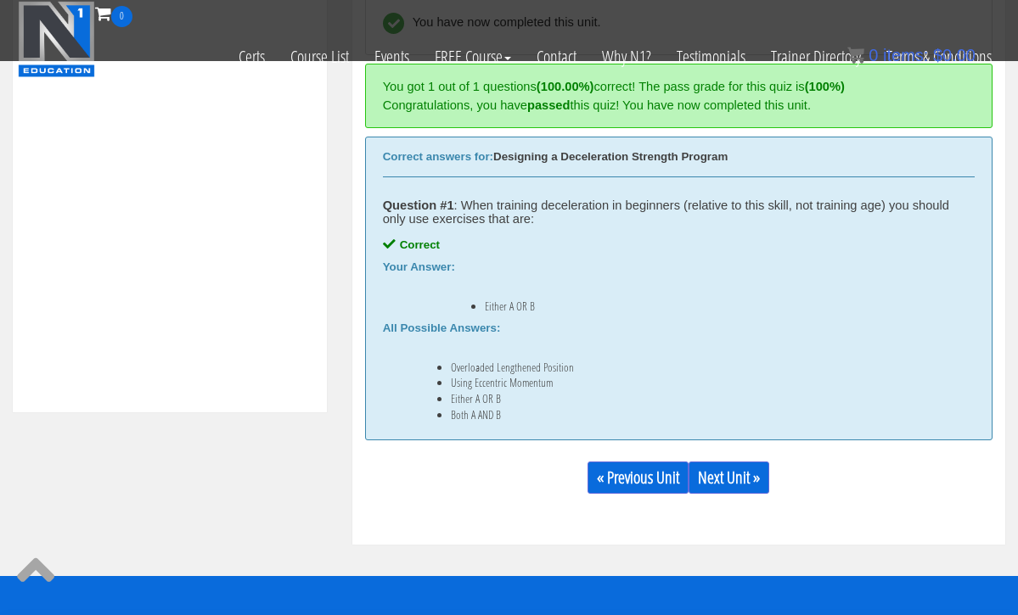
scroll to position [566, 0]
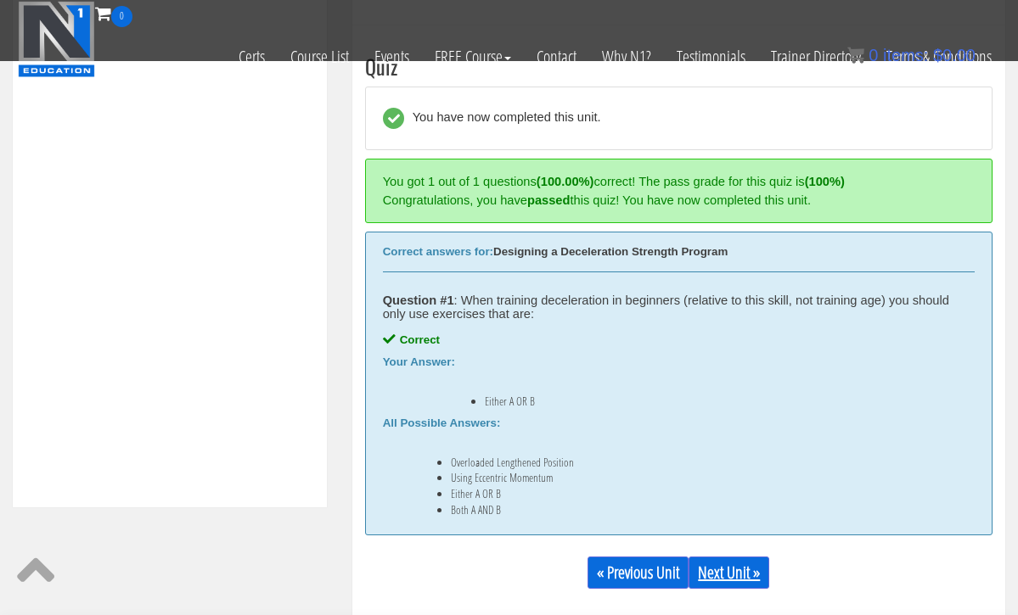
click at [729, 574] on link "Next Unit »" at bounding box center [728, 573] width 81 height 32
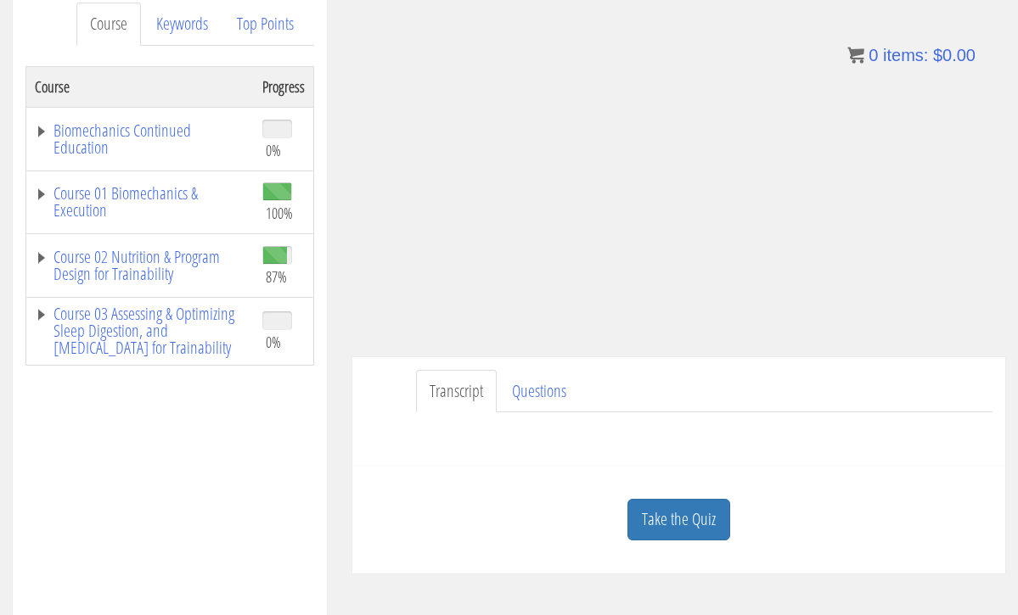
scroll to position [233, 0]
click at [659, 505] on link "Take the Quiz" at bounding box center [678, 519] width 103 height 42
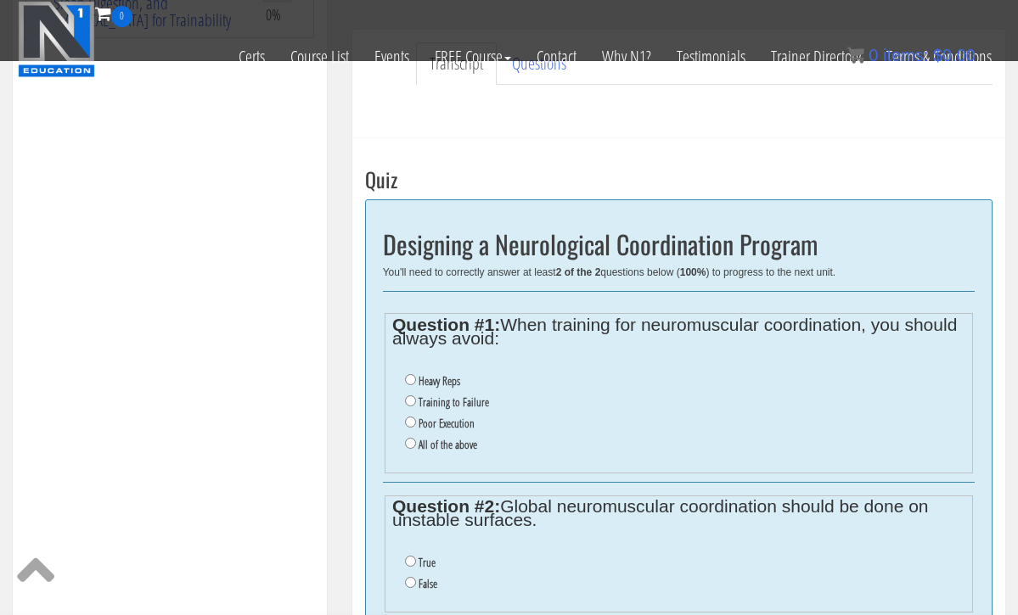
scroll to position [483, 0]
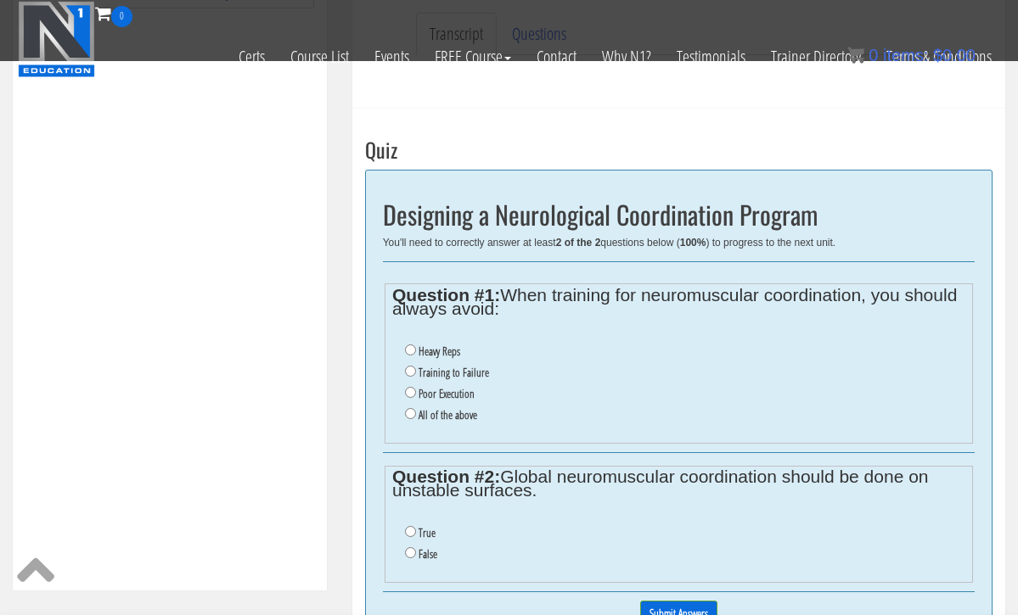
click at [410, 387] on input "Poor Execution" at bounding box center [410, 392] width 11 height 11
radio input "true"
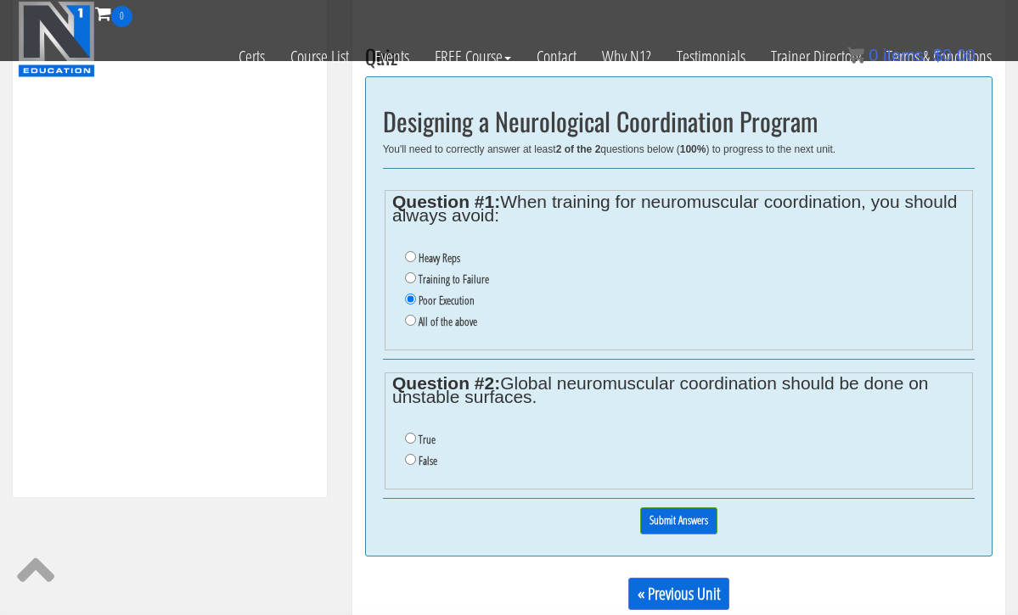
scroll to position [602, 0]
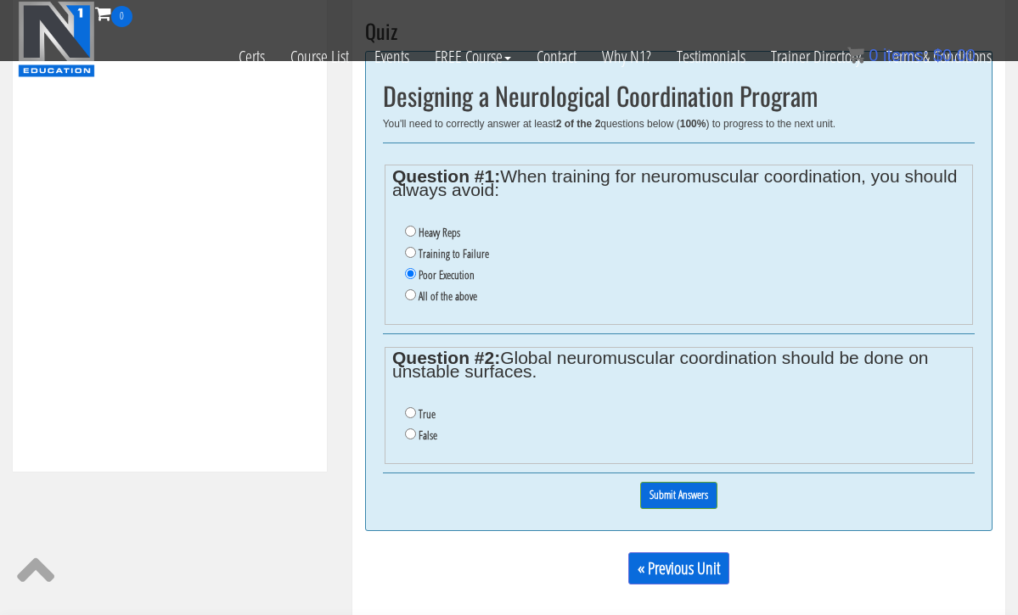
click at [412, 429] on input "False" at bounding box center [410, 434] width 11 height 11
radio input "true"
click at [687, 482] on input "Submit Answers" at bounding box center [678, 495] width 77 height 26
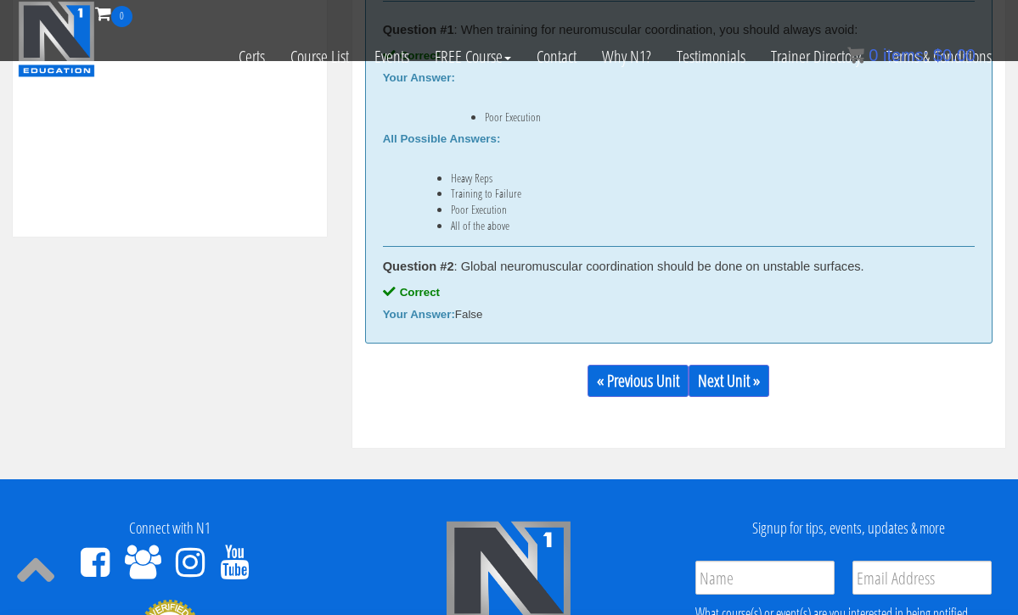
scroll to position [839, 0]
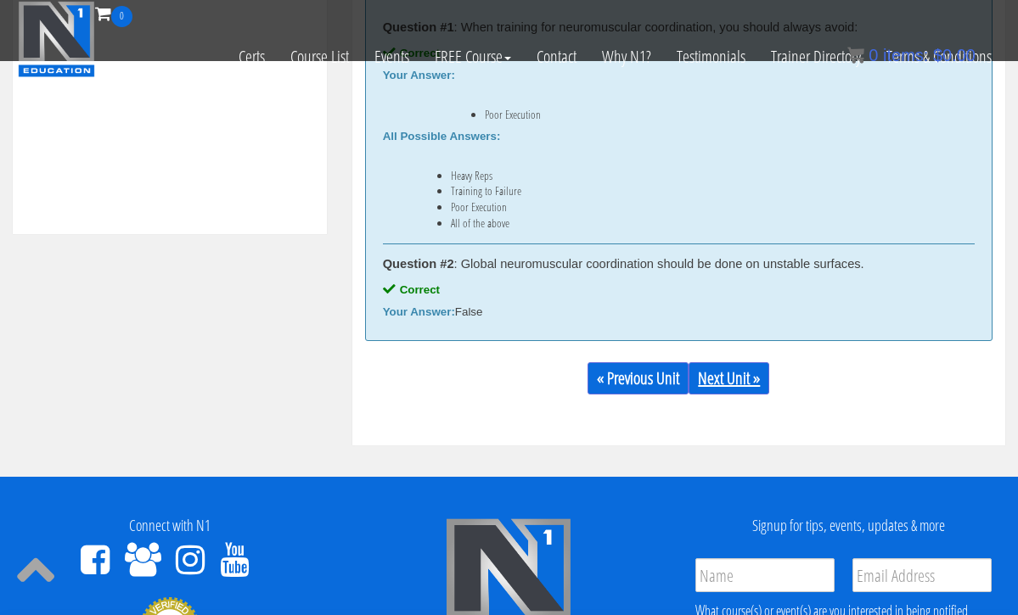
click at [703, 378] on link "Next Unit »" at bounding box center [728, 378] width 81 height 32
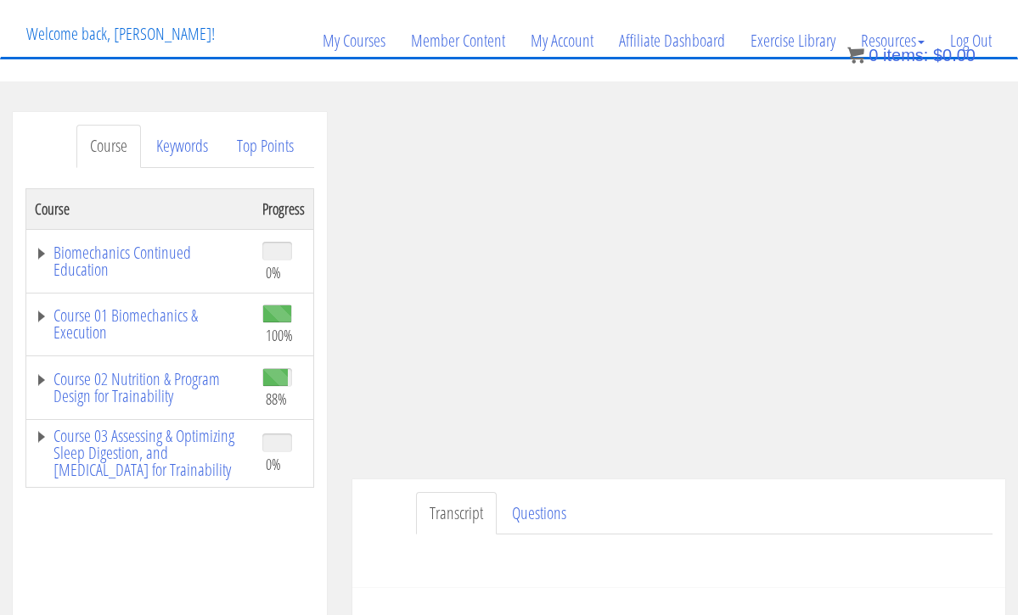
scroll to position [177, 0]
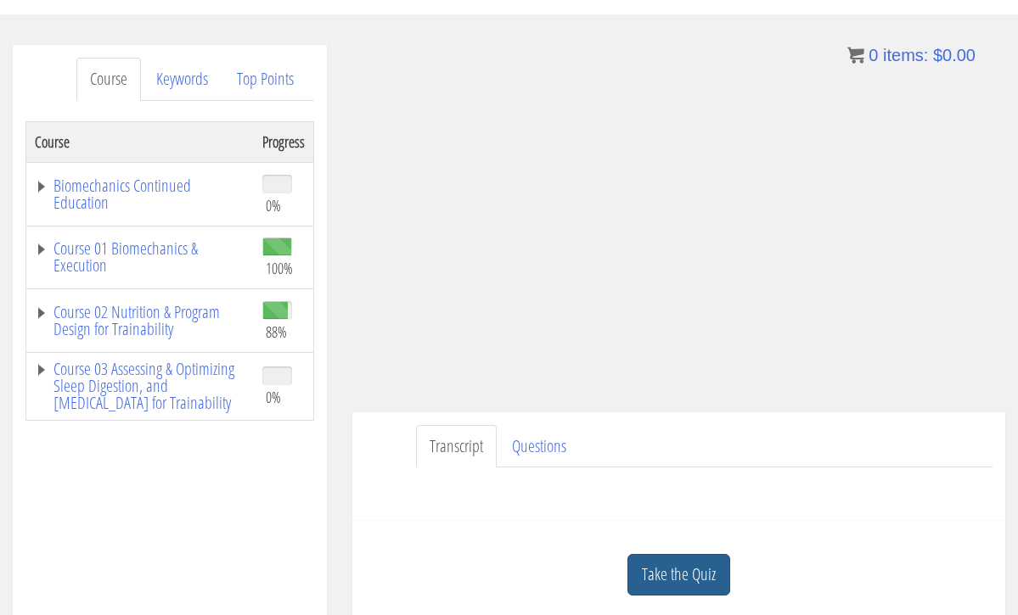
click at [643, 582] on link "Take the Quiz" at bounding box center [678, 575] width 103 height 42
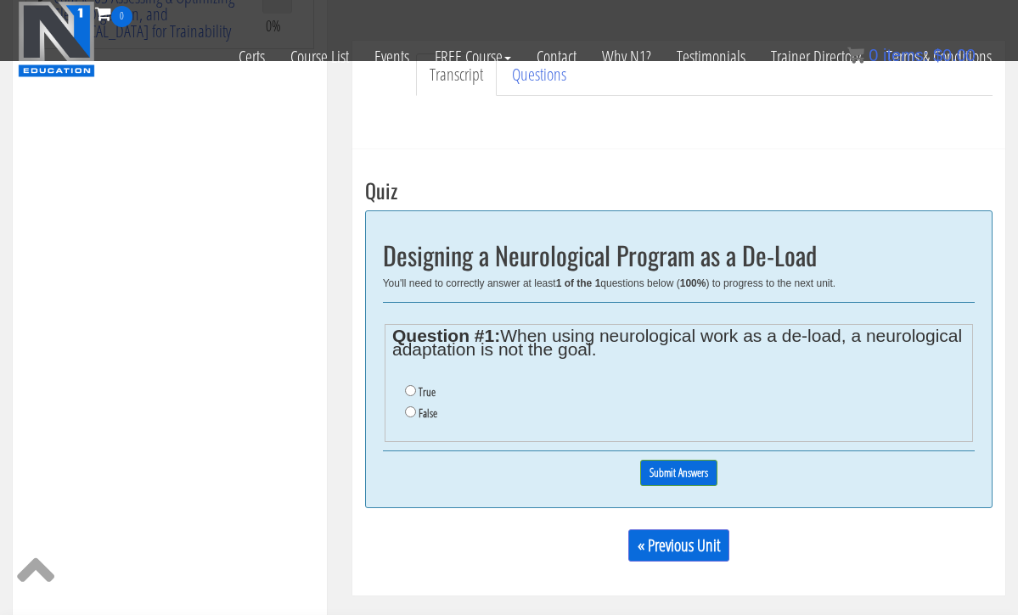
scroll to position [443, 0]
click at [407, 386] on input "True" at bounding box center [410, 389] width 11 height 11
radio input "true"
click at [670, 463] on input "Submit Answers" at bounding box center [678, 472] width 77 height 26
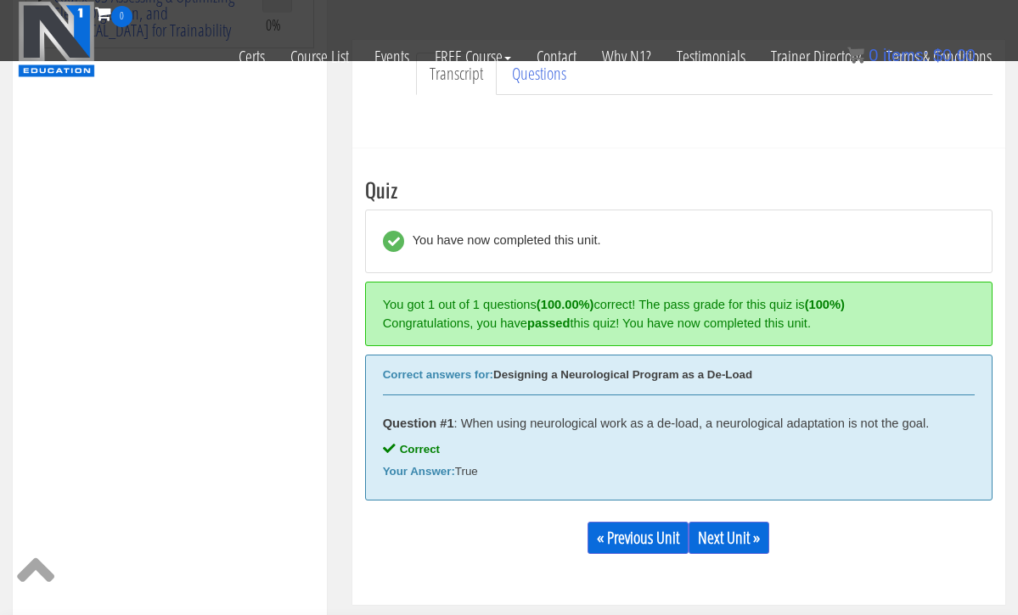
scroll to position [566, 0]
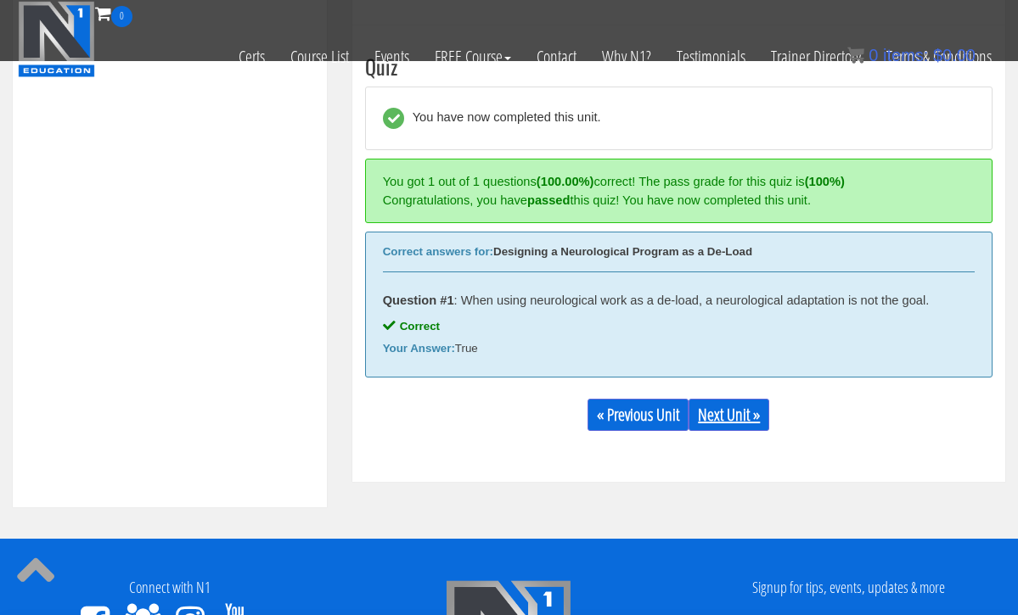
click at [746, 412] on link "Next Unit »" at bounding box center [728, 415] width 81 height 32
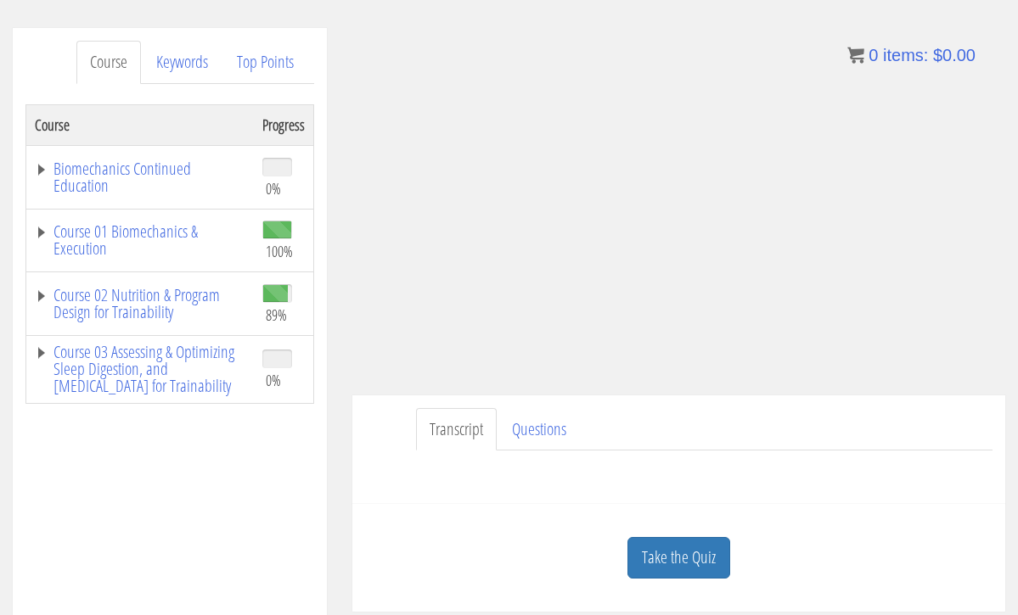
scroll to position [196, 0]
click at [689, 562] on link "Take the Quiz" at bounding box center [678, 556] width 103 height 42
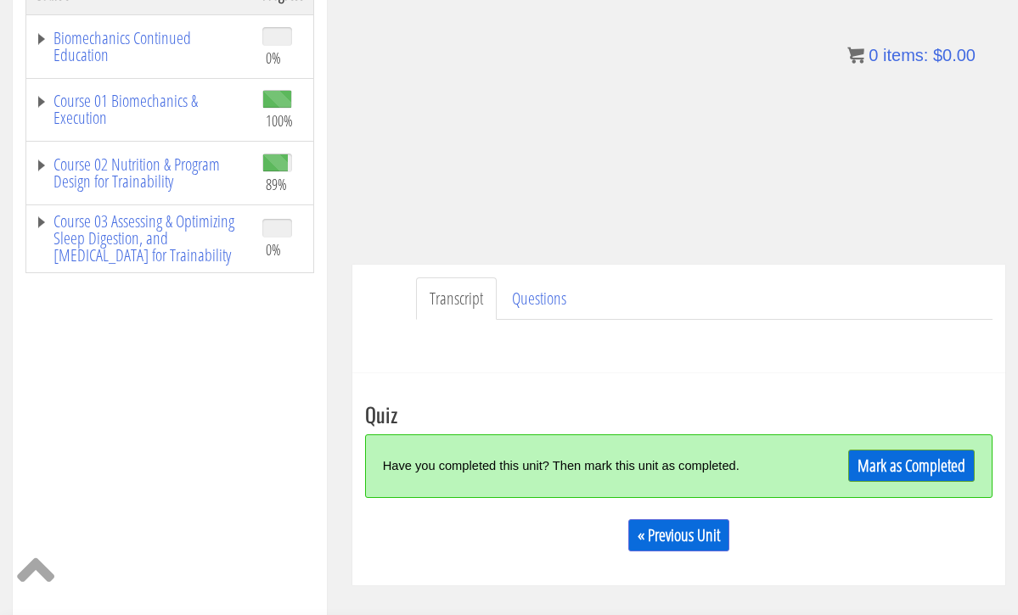
scroll to position [340, 0]
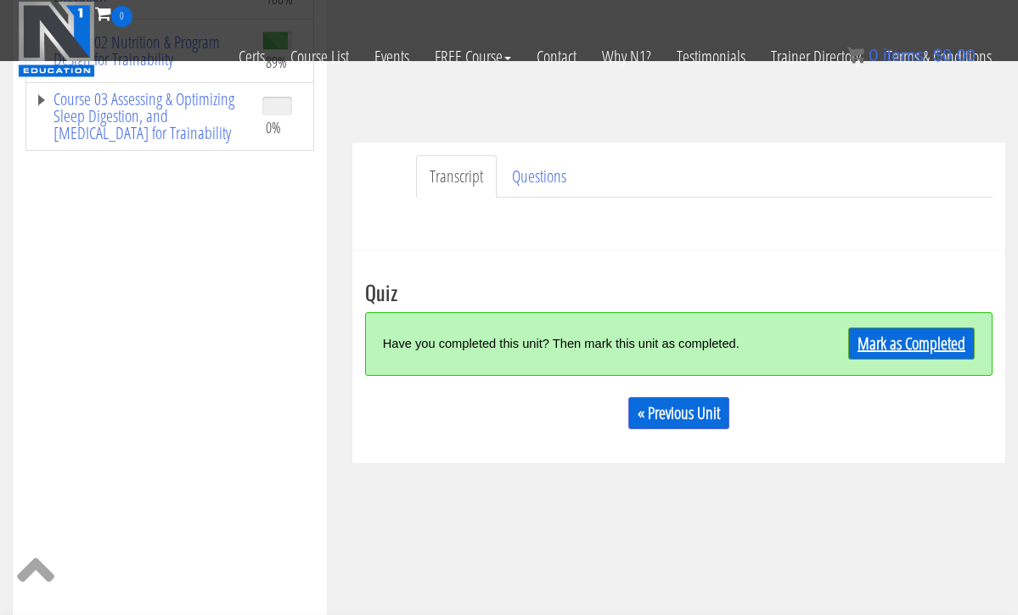
click at [877, 346] on link "Mark as Completed" at bounding box center [911, 344] width 126 height 32
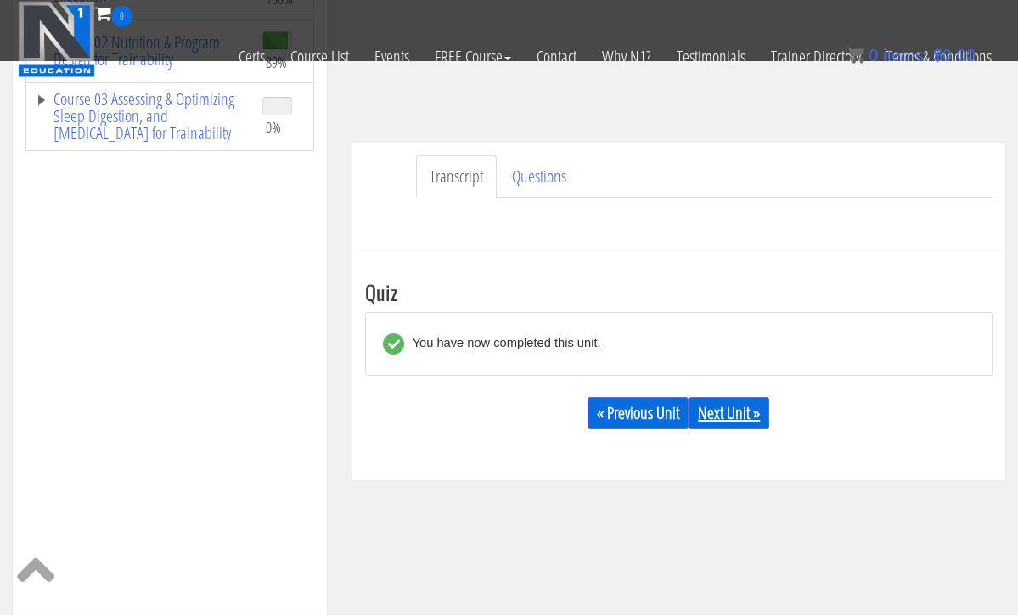
click at [751, 420] on link "Next Unit »" at bounding box center [728, 413] width 81 height 32
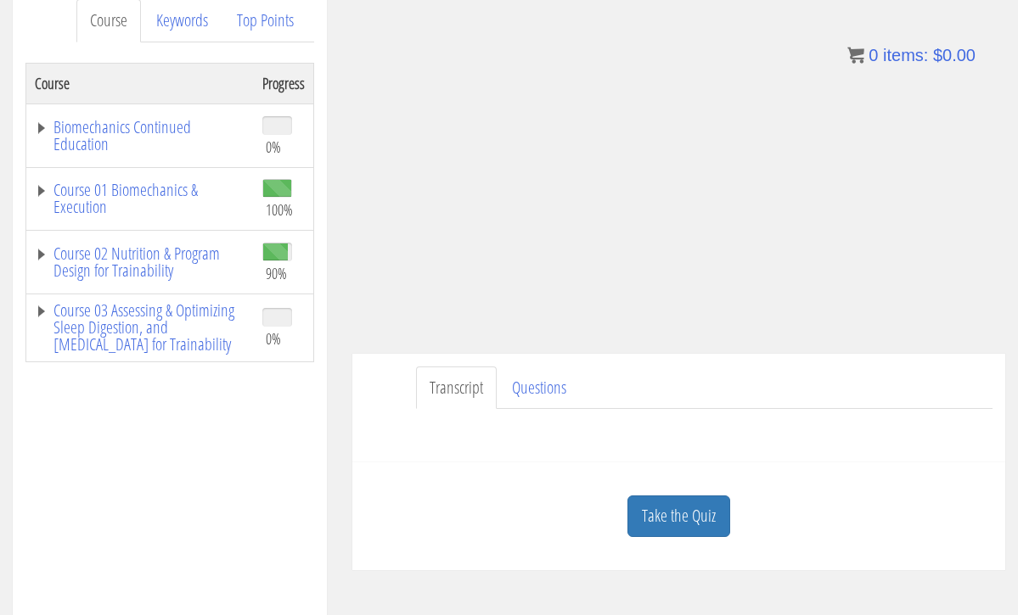
scroll to position [249, 0]
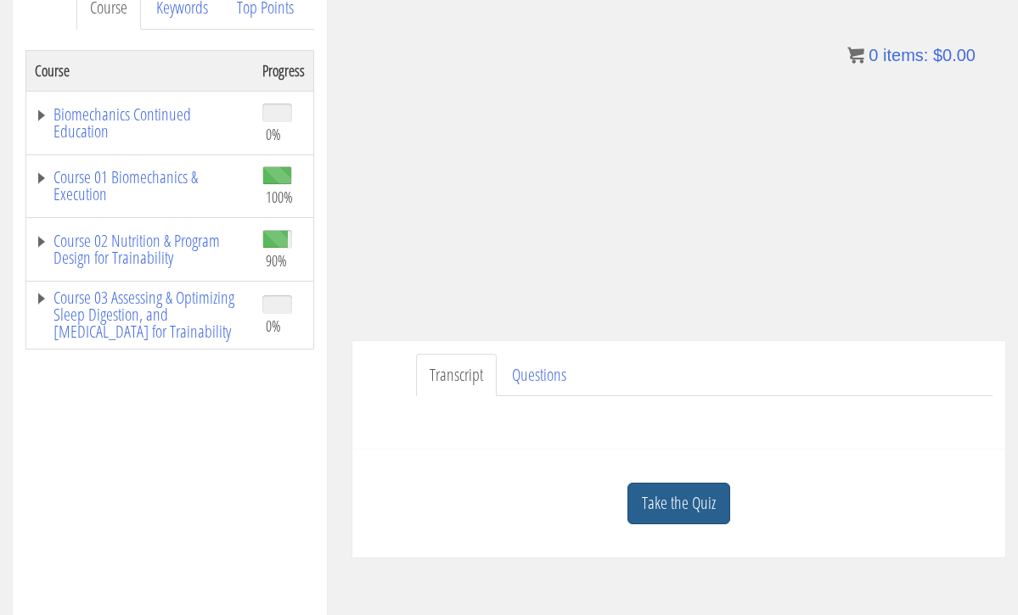
click at [687, 498] on link "Take the Quiz" at bounding box center [678, 504] width 103 height 42
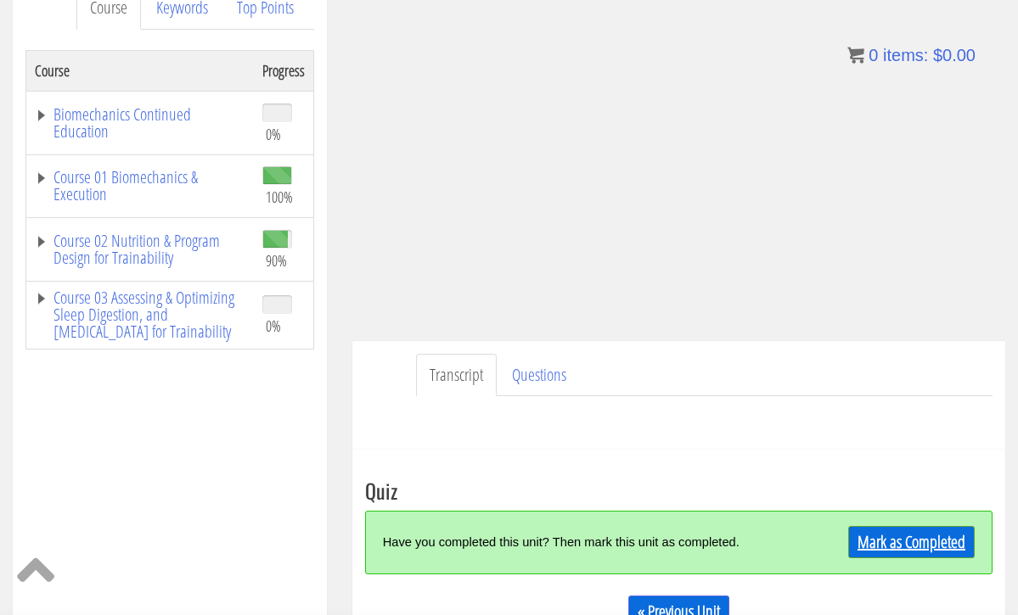
click at [910, 540] on link "Mark as Completed" at bounding box center [911, 542] width 126 height 32
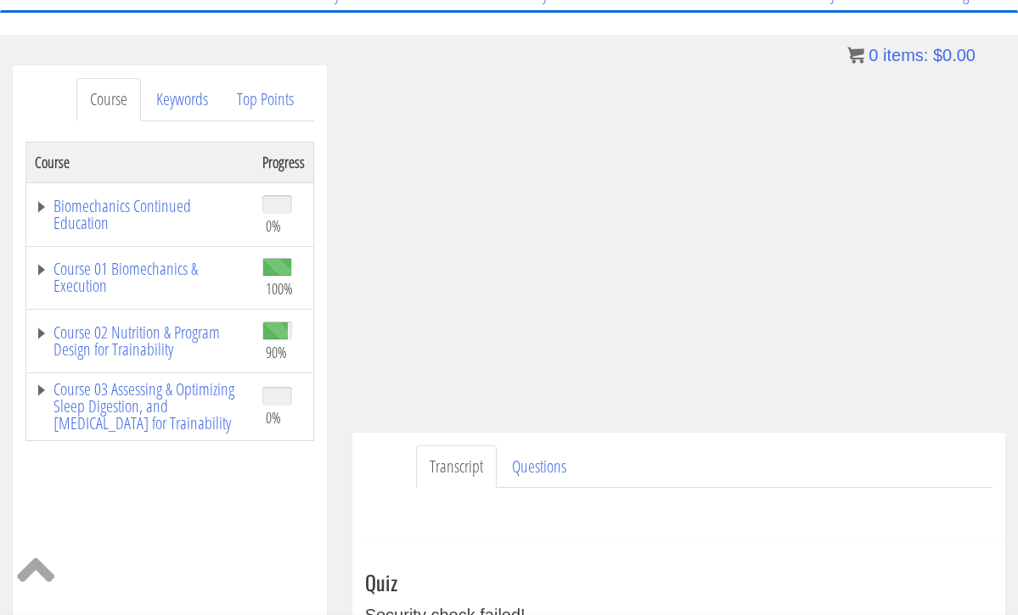
scroll to position [153, 0]
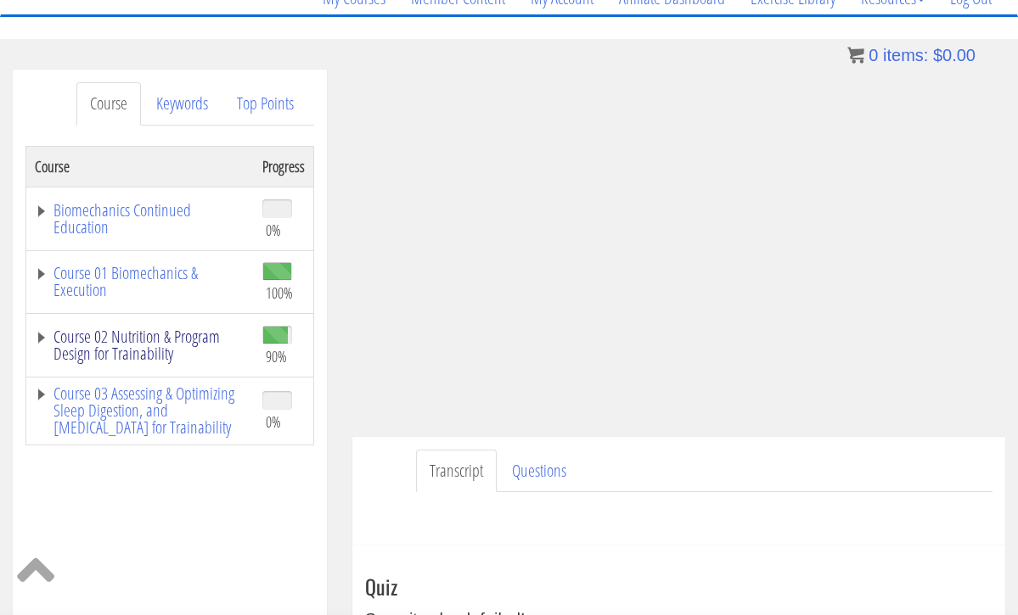
click at [152, 330] on link "Course 02 Nutrition & Program Design for Trainability" at bounding box center [140, 345] width 210 height 34
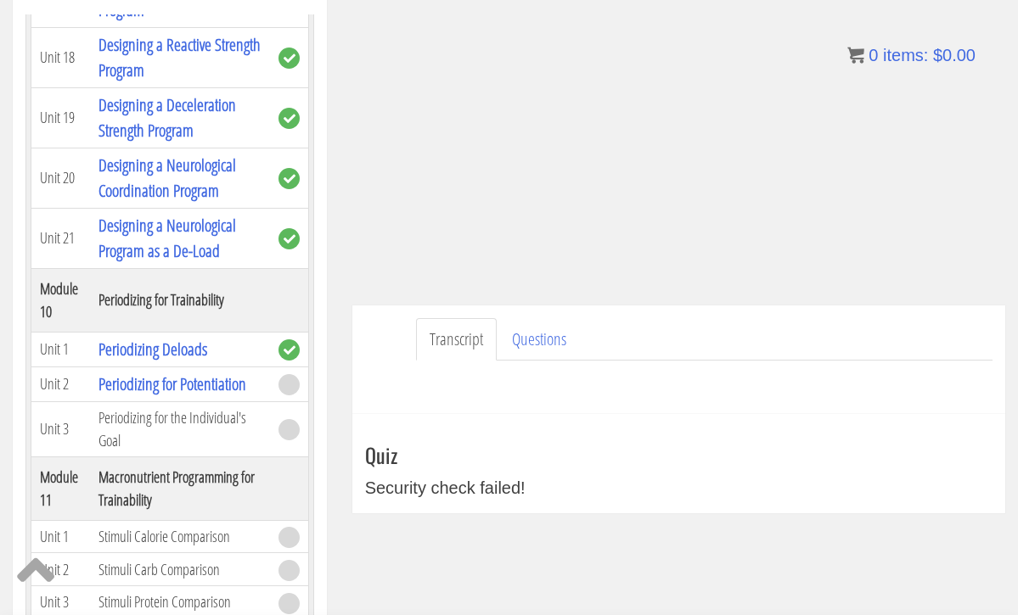
scroll to position [294, 0]
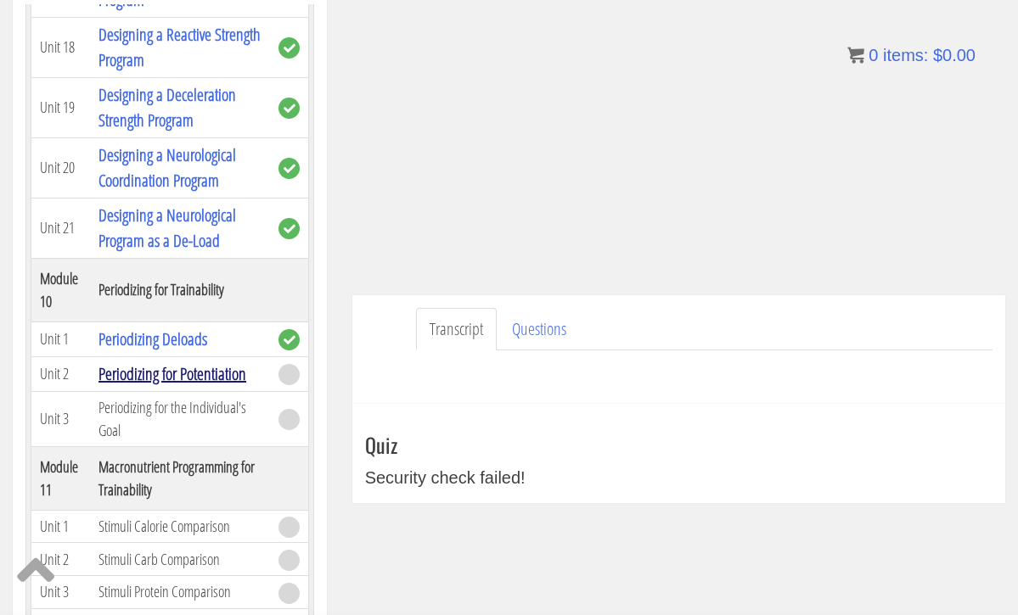
click at [196, 369] on link "Periodizing for Potentiation" at bounding box center [172, 373] width 148 height 23
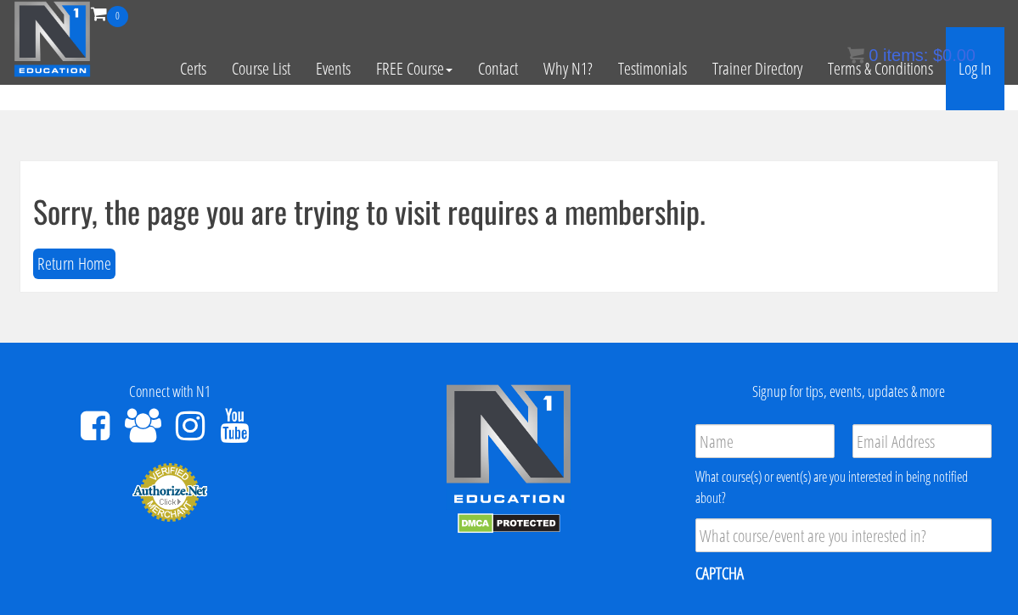
click at [987, 69] on link "Log In" at bounding box center [974, 68] width 59 height 83
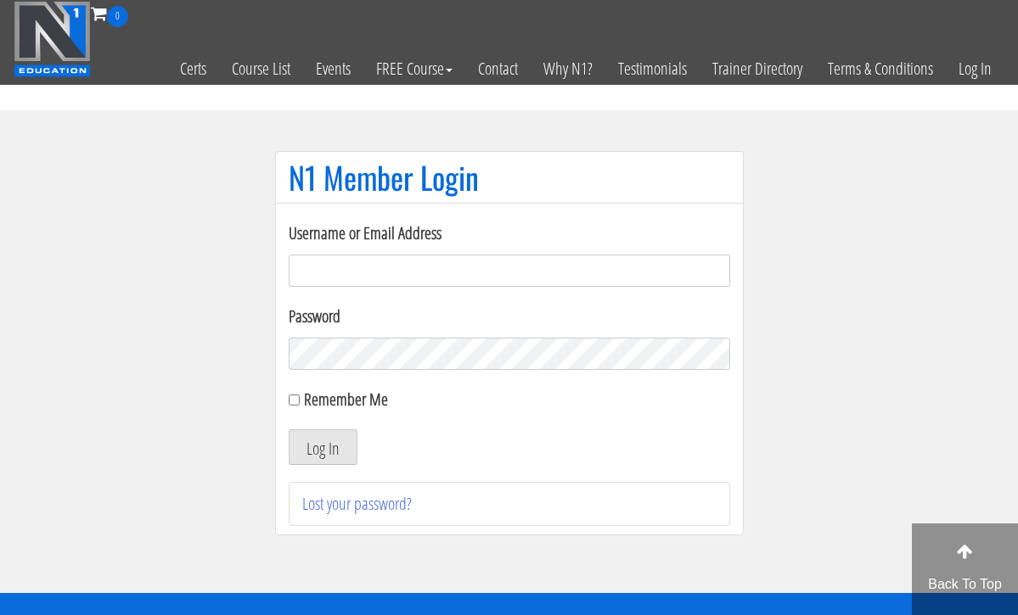
type input "[EMAIL_ADDRESS][DOMAIN_NAME]"
click at [322, 447] on button "Log In" at bounding box center [323, 447] width 69 height 36
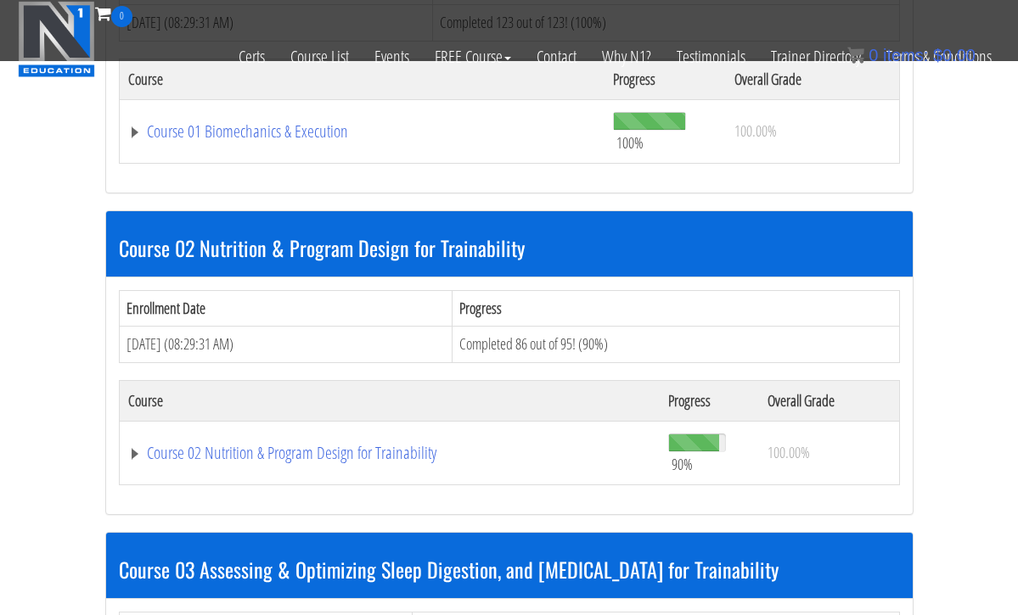
scroll to position [666, 0]
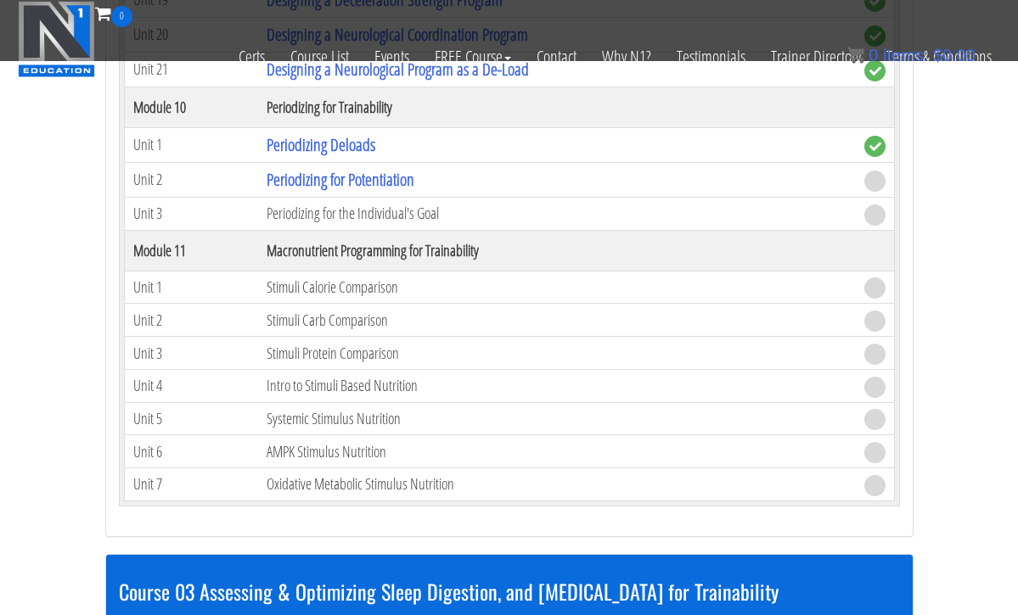
scroll to position [4386, 0]
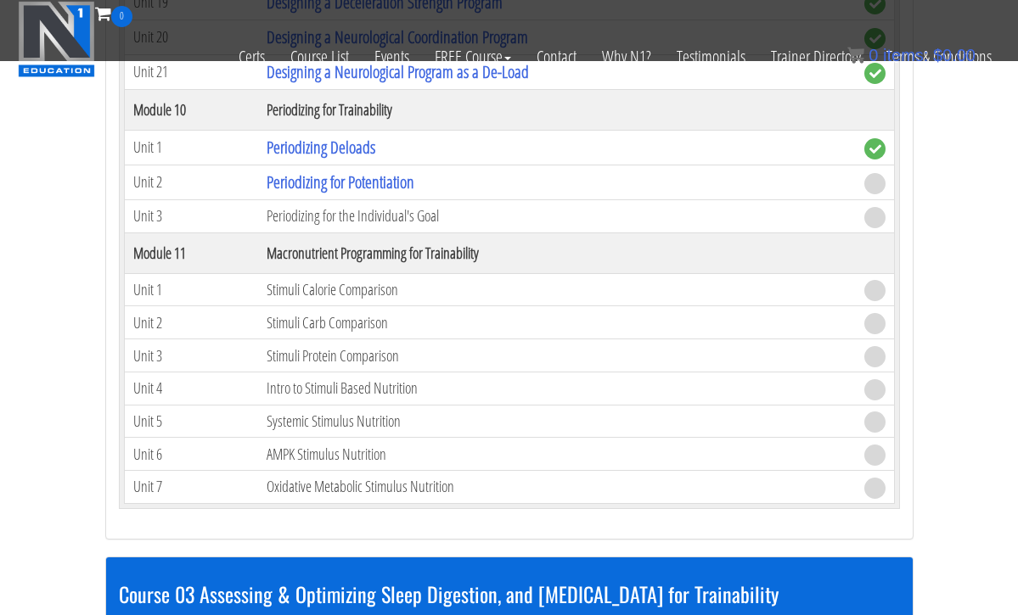
click at [318, 211] on td "Periodizing for the Individual's Goal" at bounding box center [556, 215] width 597 height 33
click at [335, 175] on link "Periodizing for Potentiation" at bounding box center [340, 182] width 148 height 23
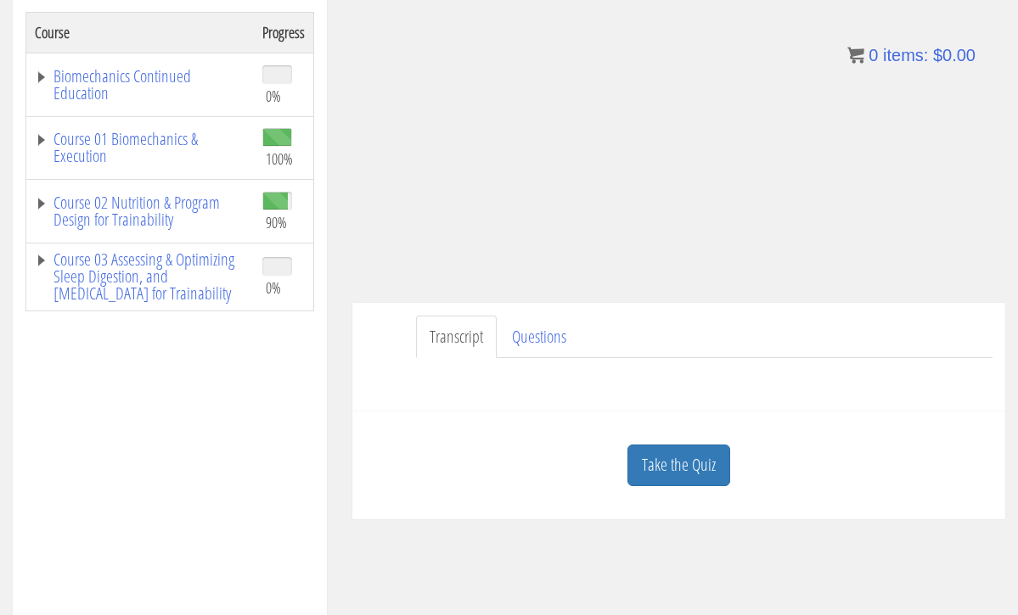
scroll to position [285, 0]
click at [662, 463] on link "Take the Quiz" at bounding box center [678, 467] width 103 height 42
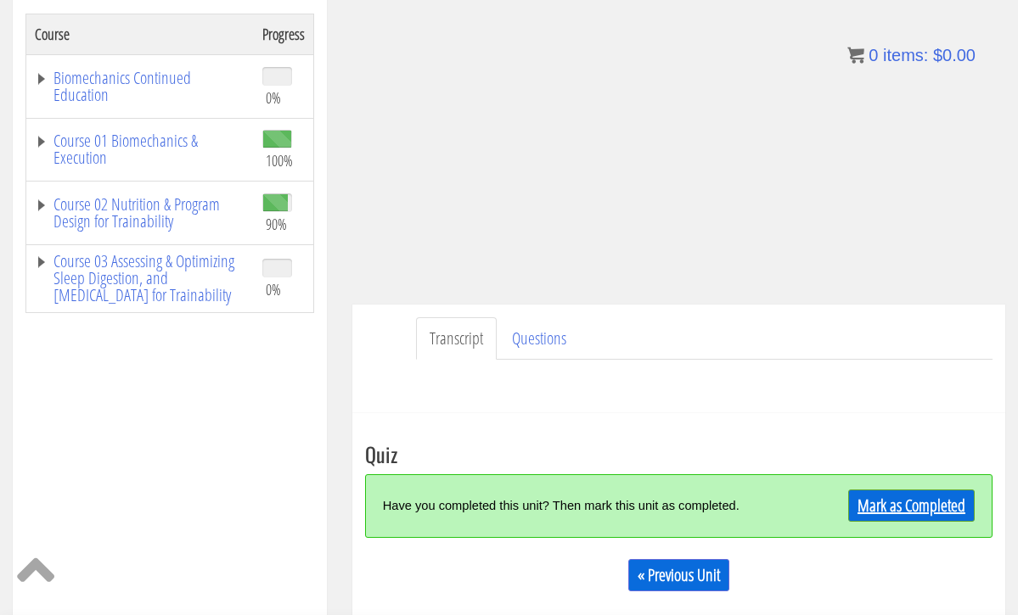
click at [907, 507] on link "Mark as Completed" at bounding box center [911, 506] width 126 height 32
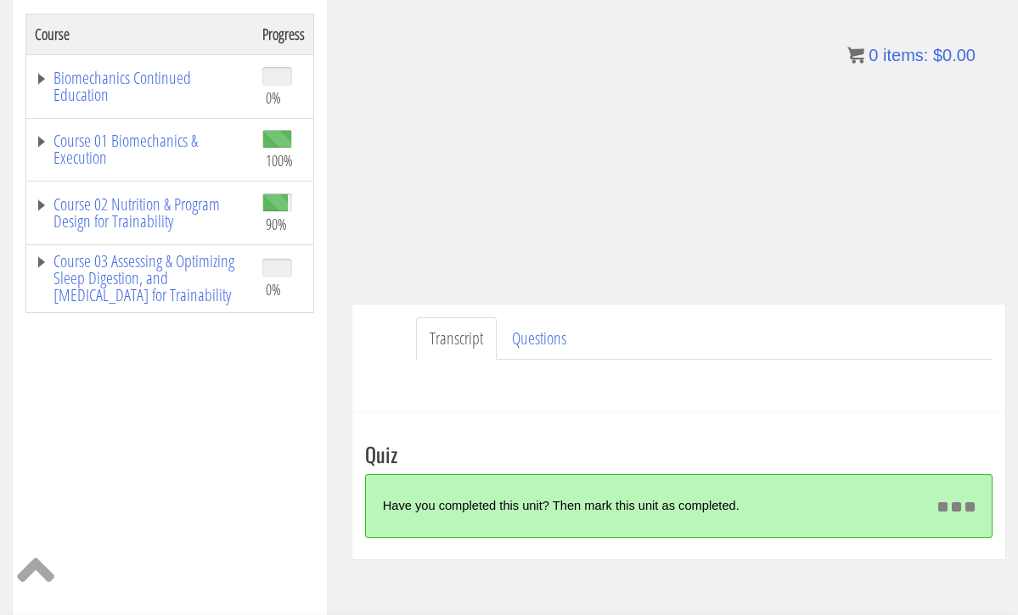
click at [907, 507] on div "Have you completed this unit? Then mark this unit as completed." at bounding box center [651, 506] width 537 height 36
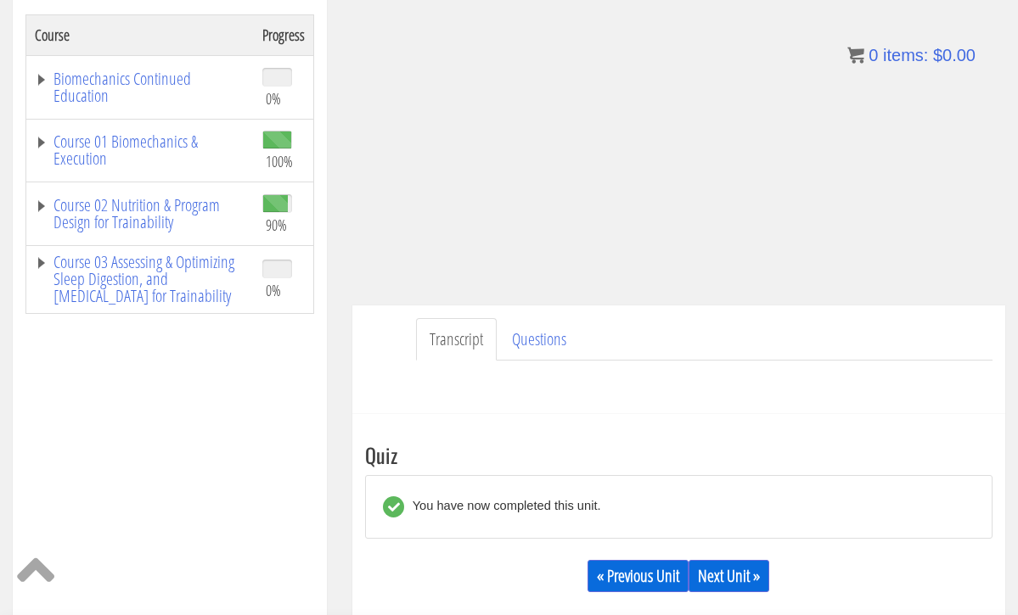
scroll to position [283, 0]
click at [756, 571] on link "Next Unit »" at bounding box center [728, 577] width 81 height 32
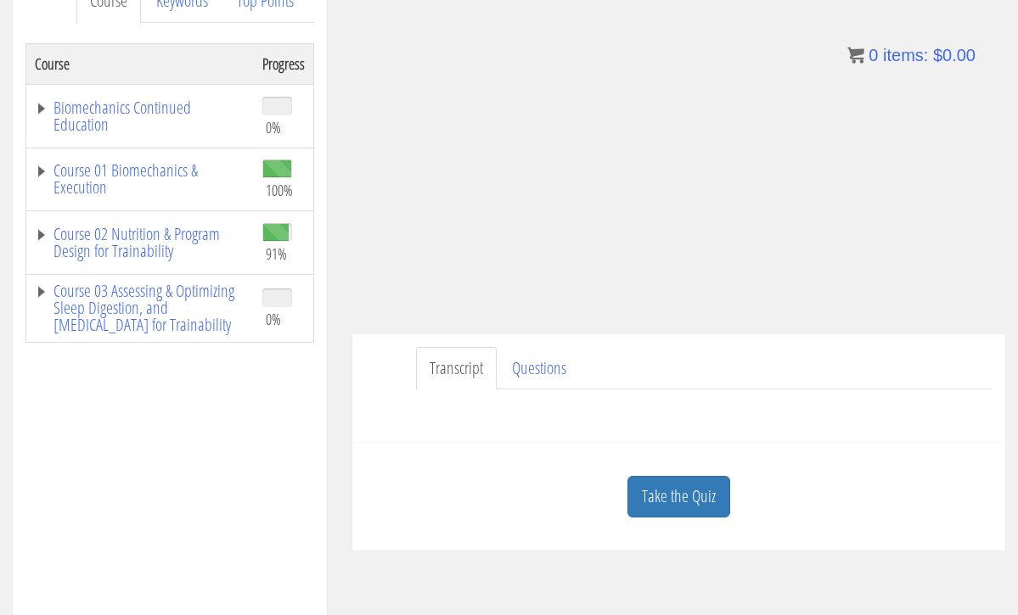
scroll to position [258, 0]
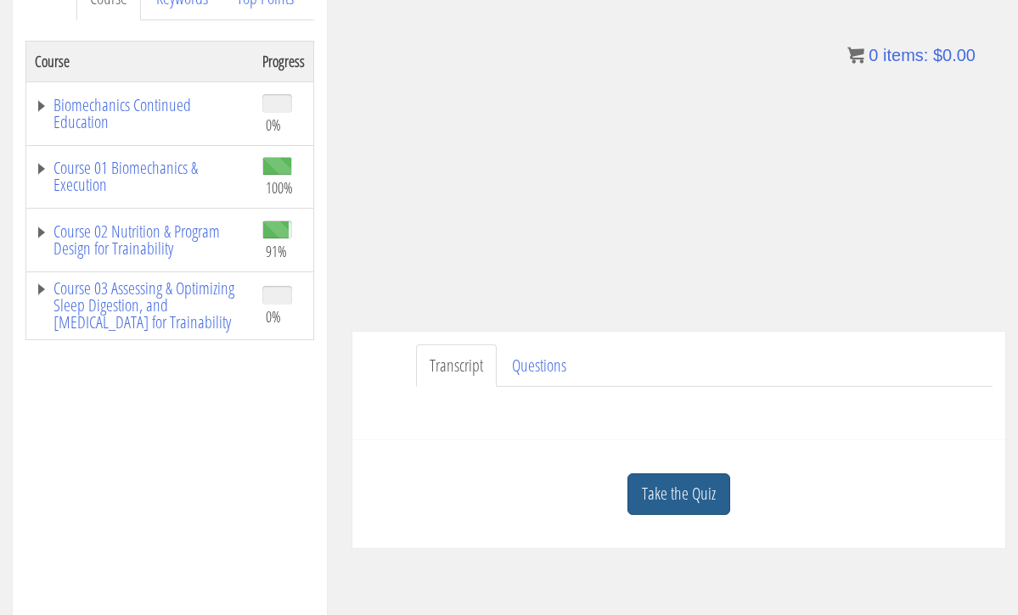
click at [699, 477] on link "Take the Quiz" at bounding box center [678, 495] width 103 height 42
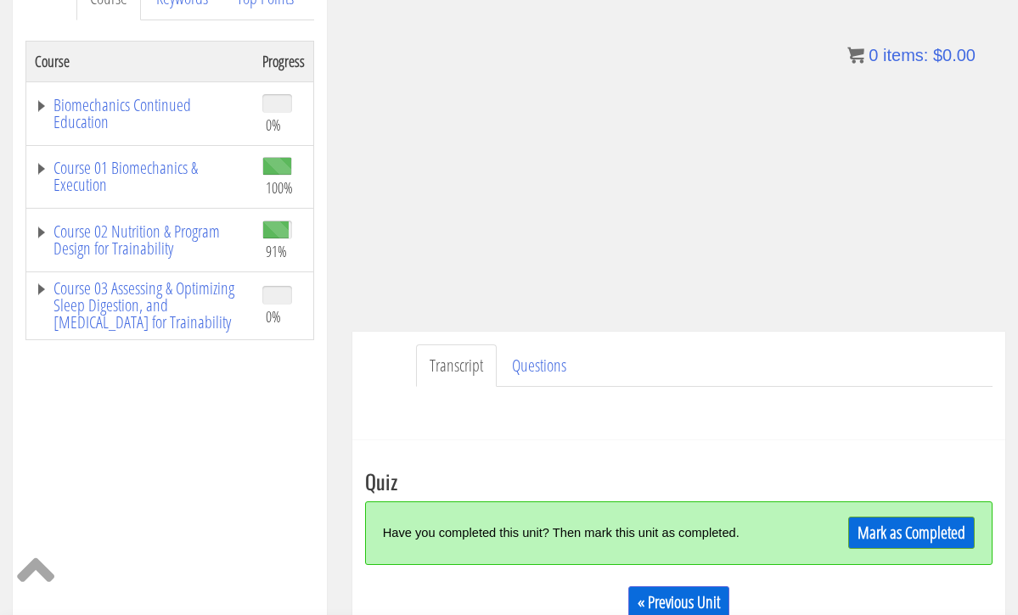
click at [868, 530] on link "Mark as Completed" at bounding box center [911, 533] width 126 height 32
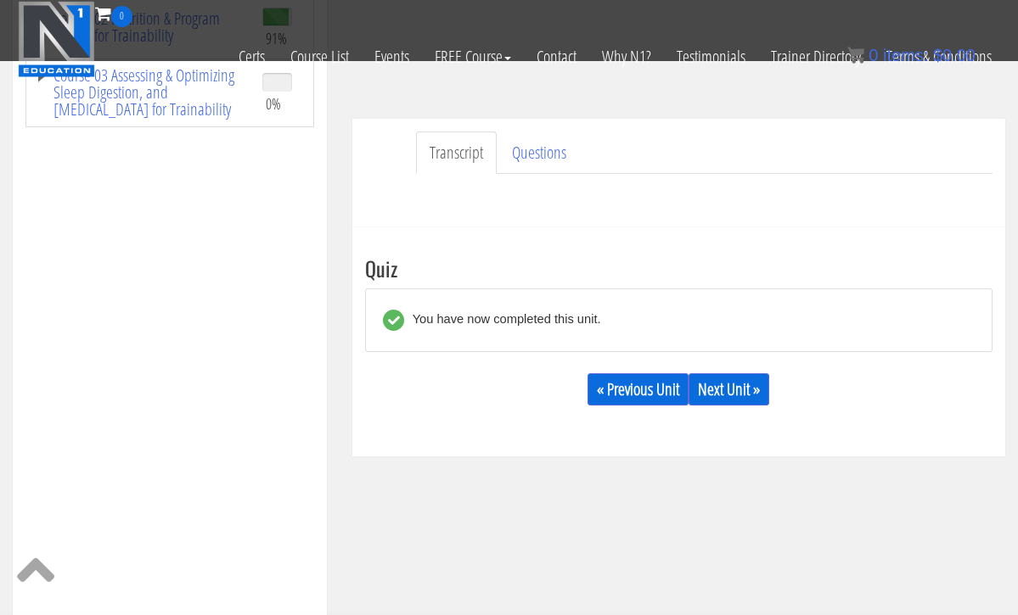
scroll to position [366, 0]
click at [745, 385] on link "Next Unit »" at bounding box center [728, 388] width 81 height 32
